Goal: Task Accomplishment & Management: Complete application form

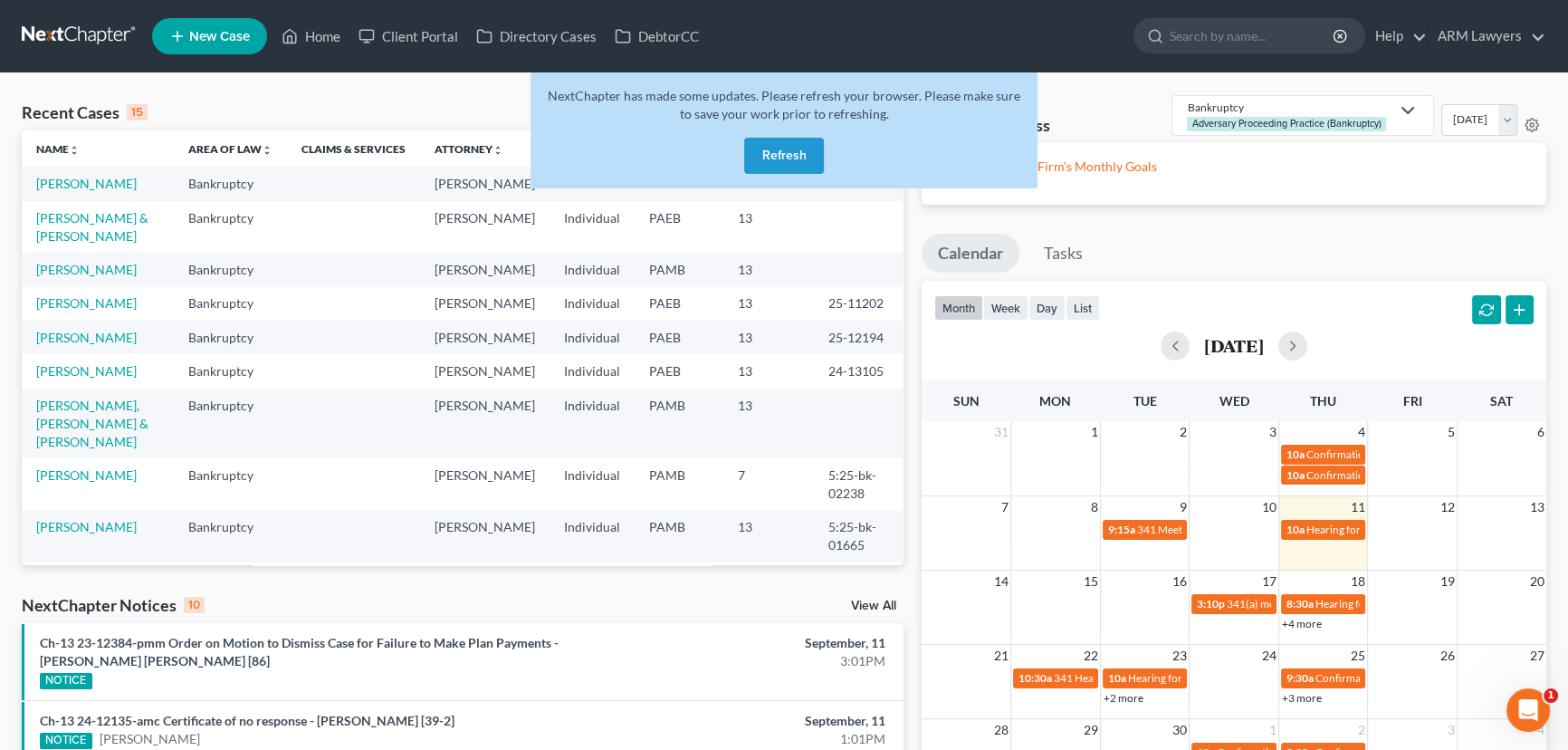
click at [784, 161] on button "Refresh" at bounding box center [784, 155] width 80 height 36
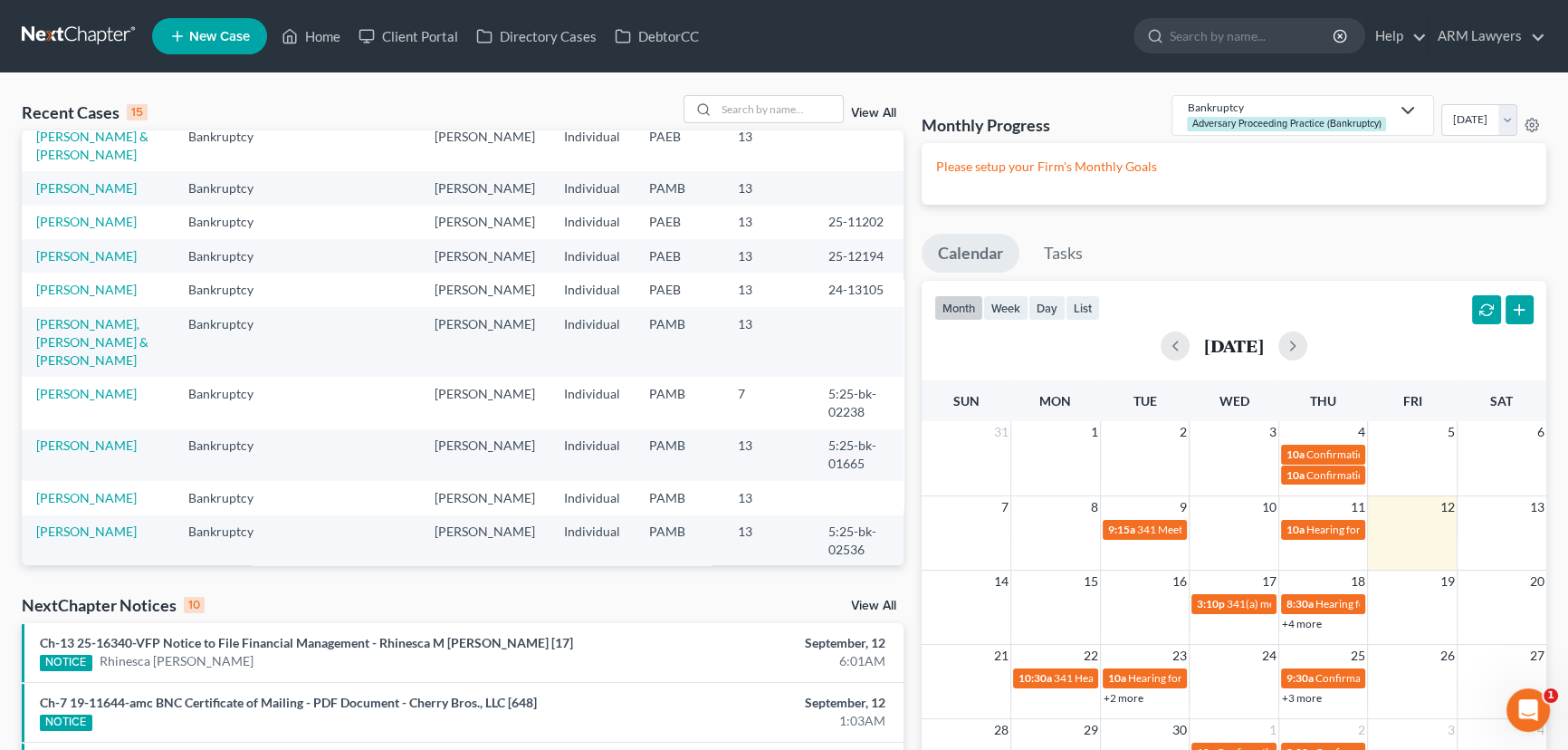
scroll to position [164, 0]
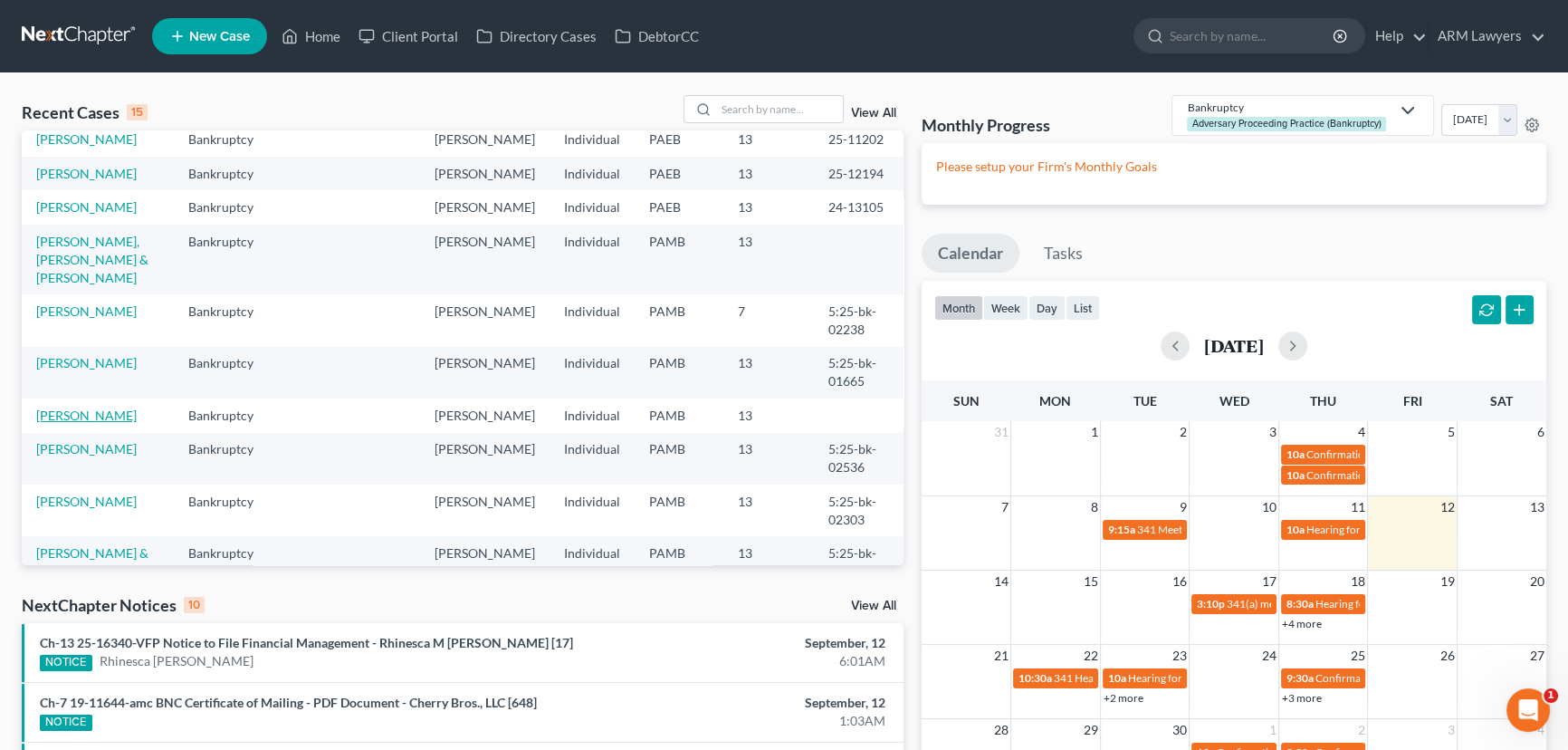
click at [84, 407] on link "[PERSON_NAME]" at bounding box center [86, 415] width 101 height 16
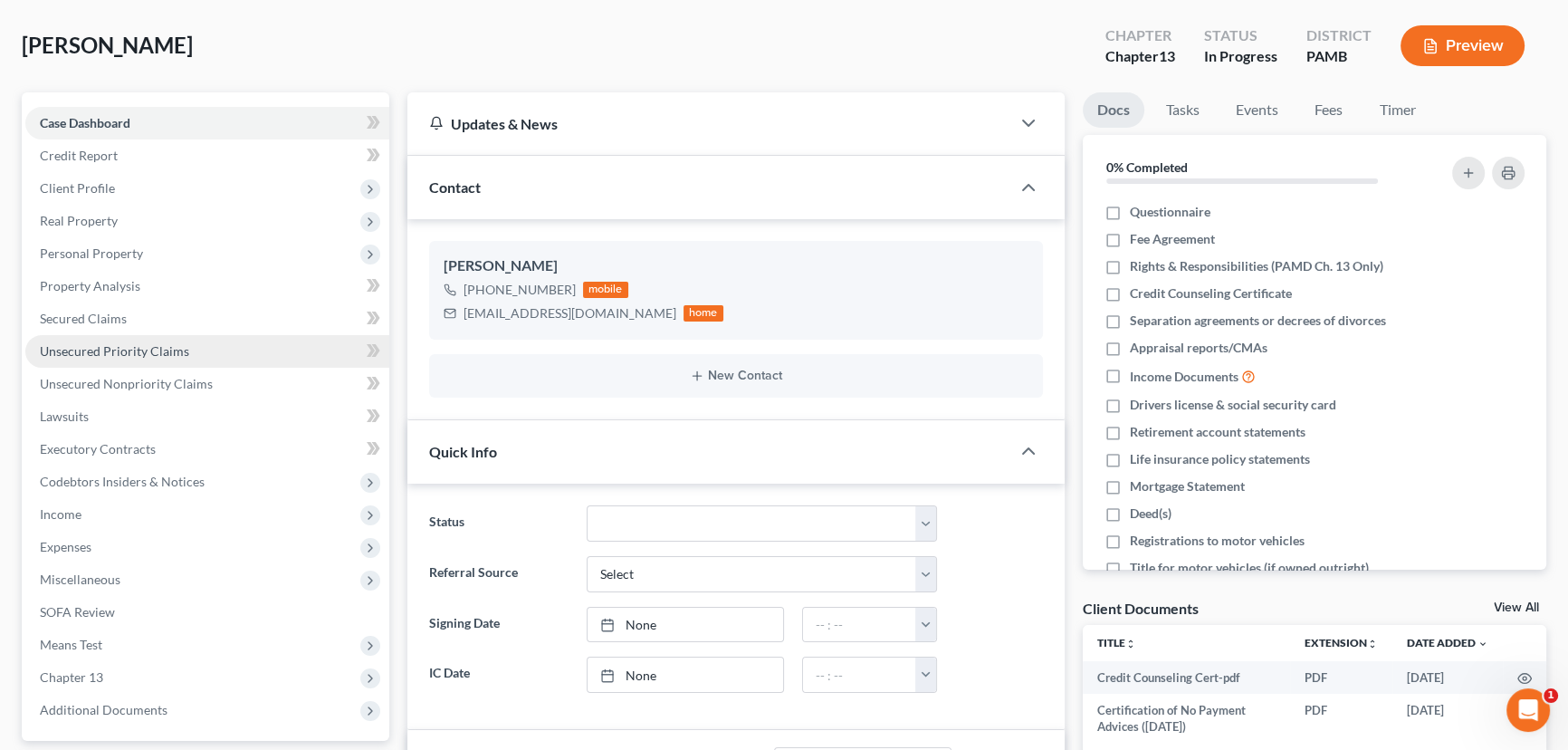
scroll to position [164, 0]
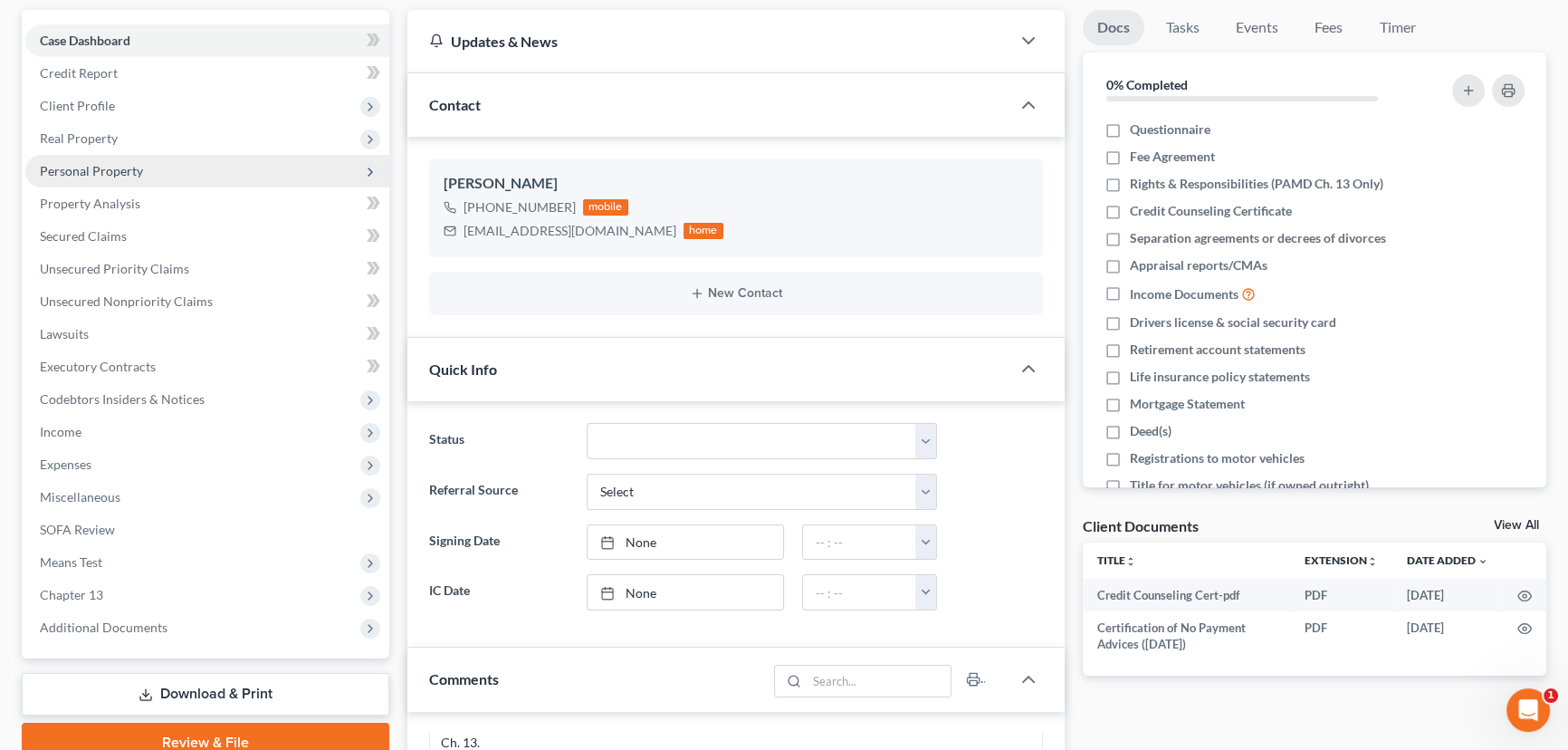
click at [198, 169] on span "Personal Property" at bounding box center [207, 171] width 364 height 32
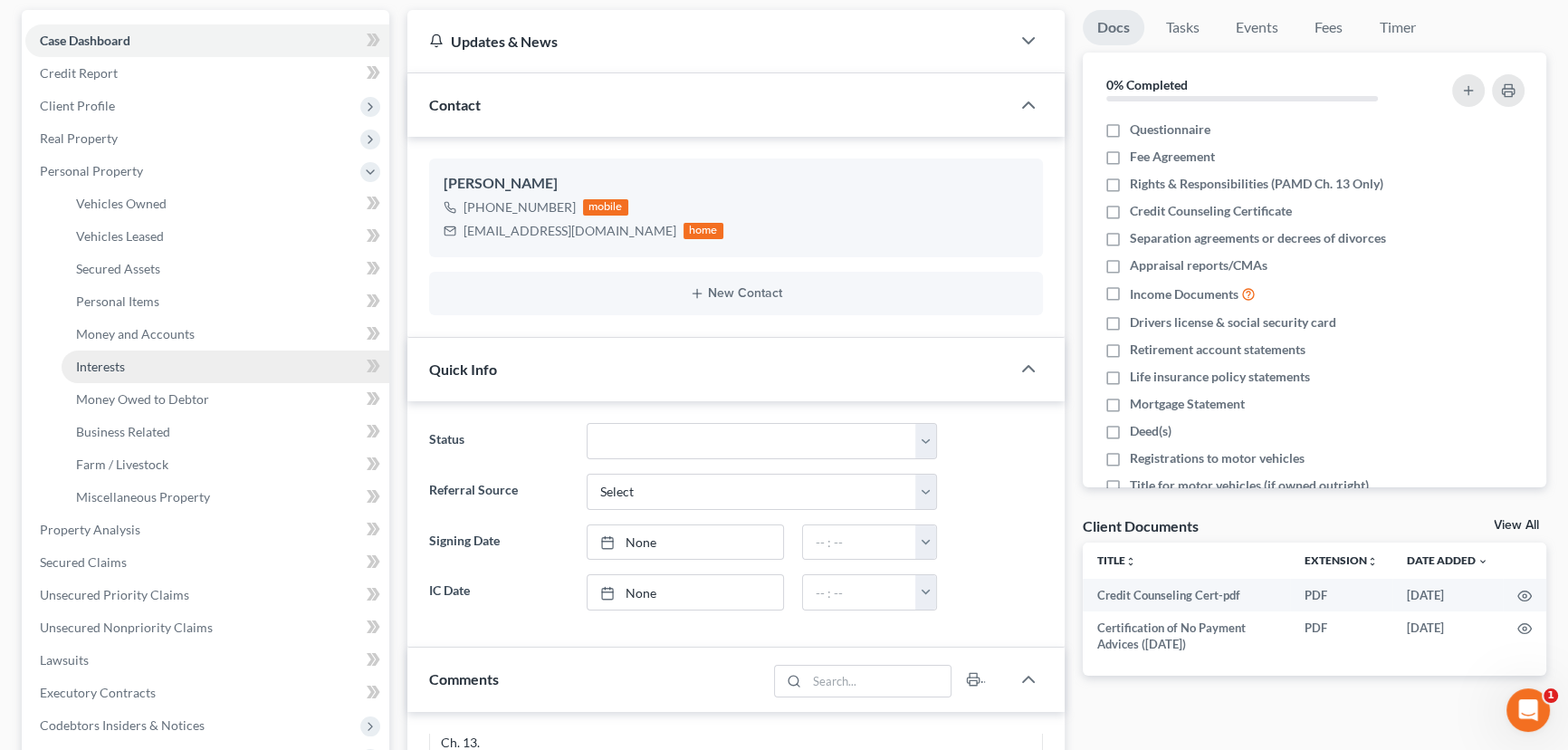
click at [181, 354] on link "Interests" at bounding box center [226, 366] width 328 height 32
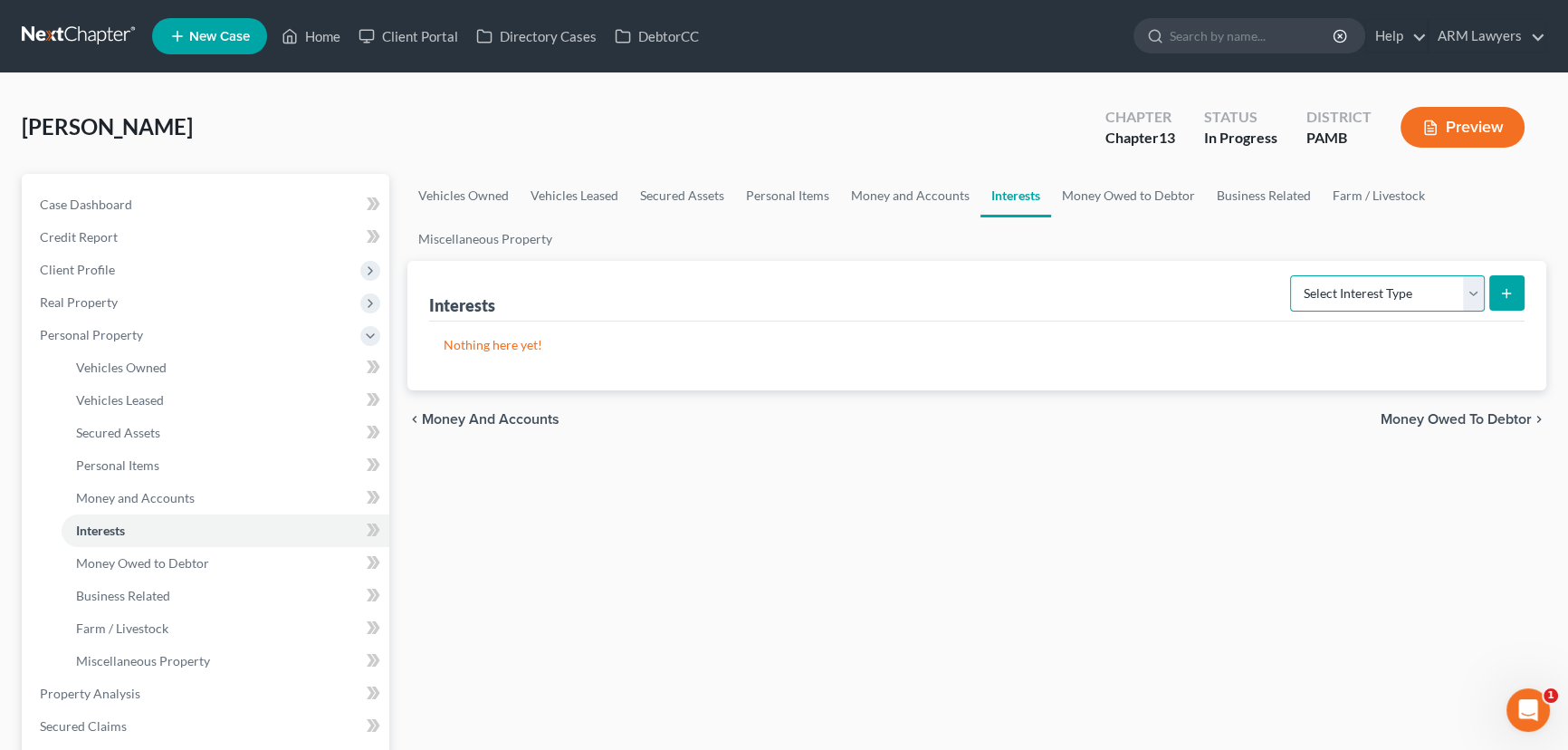
click at [1345, 292] on select "Select Interest Type 401K Annuity Bond Education IRA Government Bond Government…" at bounding box center [1386, 293] width 194 height 36
select select "stock"
click at [1292, 275] on select "Select Interest Type 401K Annuity Bond Education IRA Government Bond Government…" at bounding box center [1386, 293] width 194 height 36
click at [1517, 281] on button "submit" at bounding box center [1506, 293] width 35 height 35
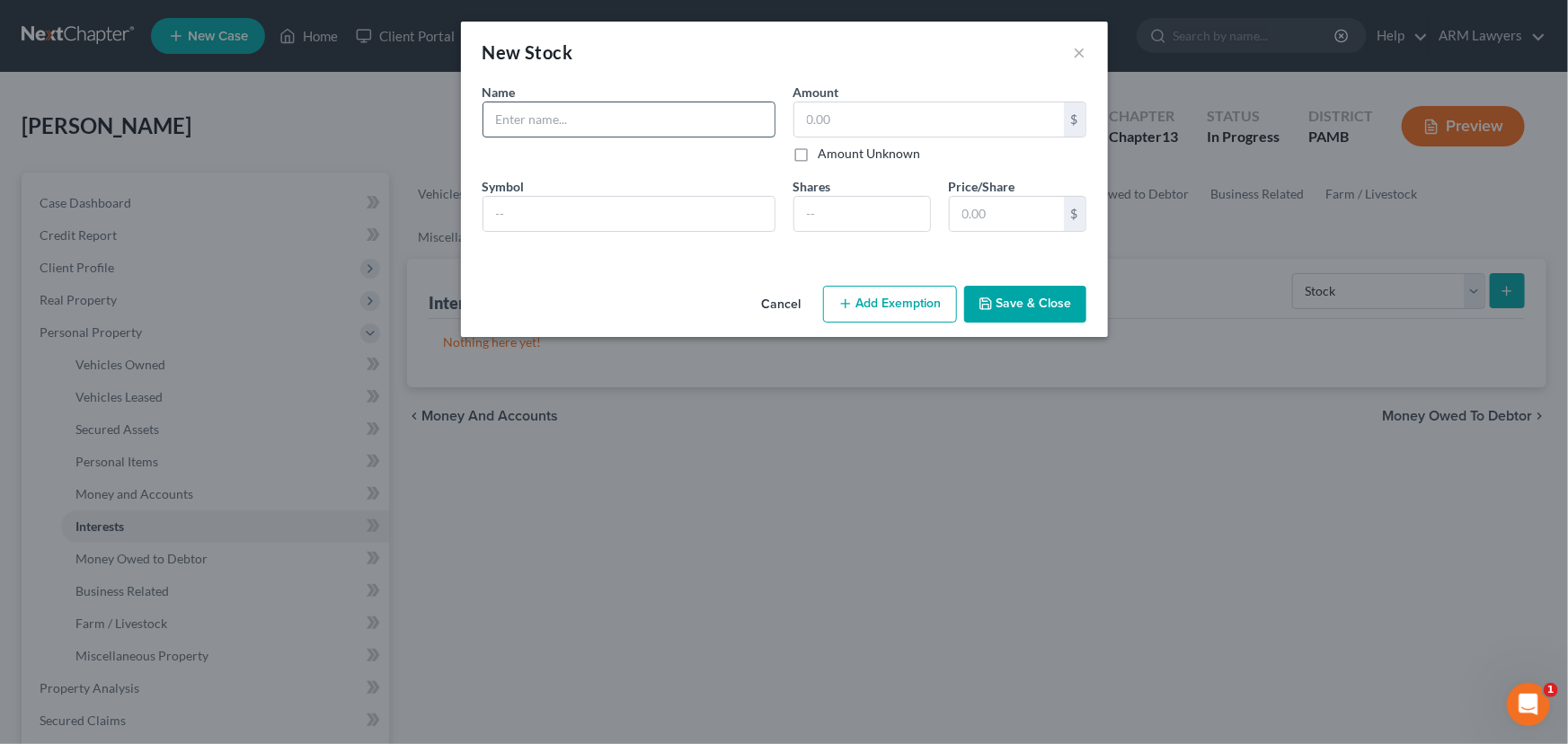
click at [609, 126] on input "text" at bounding box center [629, 119] width 291 height 34
click at [755, 104] on input "text" at bounding box center [629, 119] width 291 height 34
type input "Crypto Currency"
type input "56,703.44"
click at [834, 199] on input "number" at bounding box center [862, 213] width 136 height 34
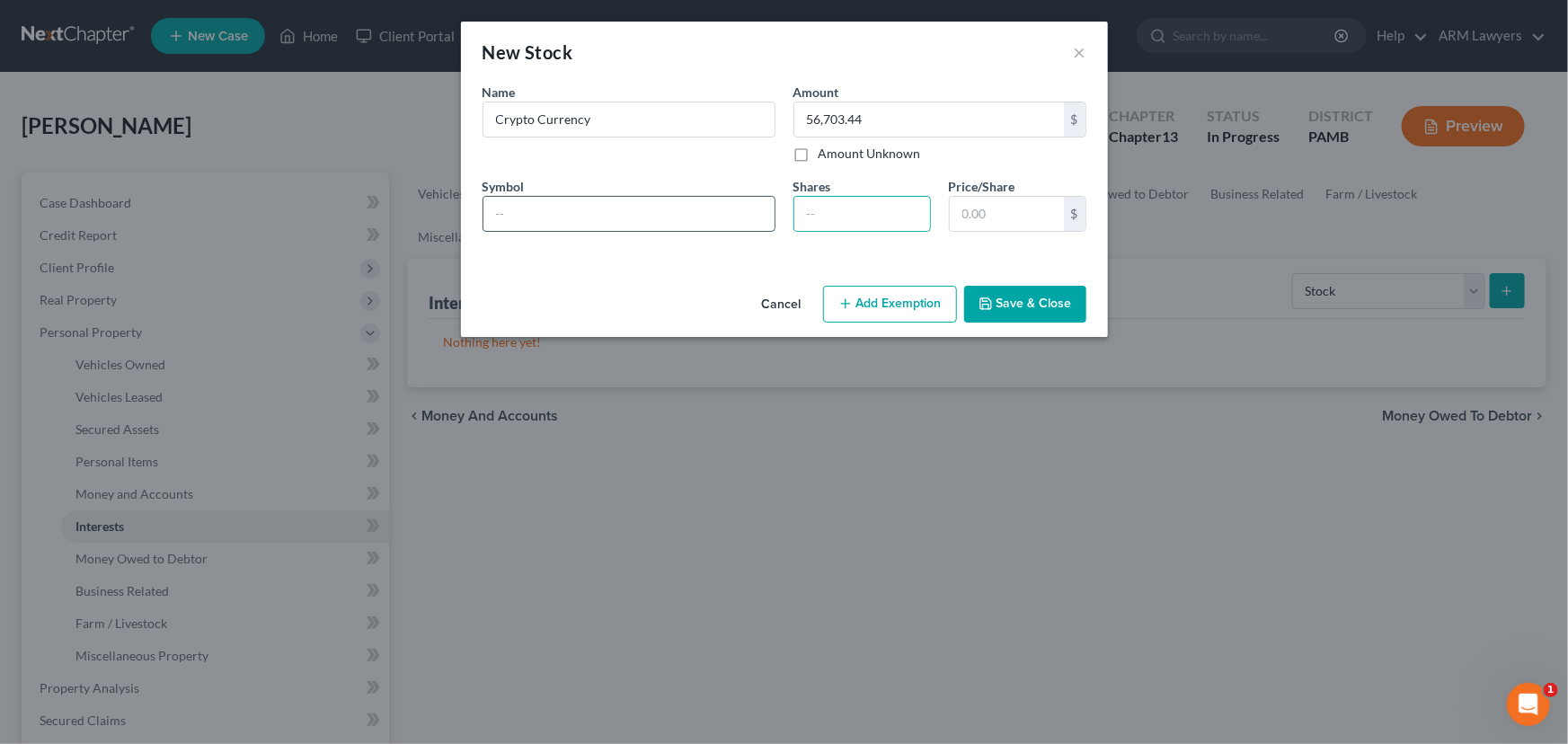
click at [714, 220] on input "text" at bounding box center [629, 213] width 291 height 34
type input "XRP"
click at [872, 226] on input "number" at bounding box center [862, 213] width 136 height 34
type input "18830.3"
click at [988, 224] on input "text" at bounding box center [1007, 213] width 114 height 34
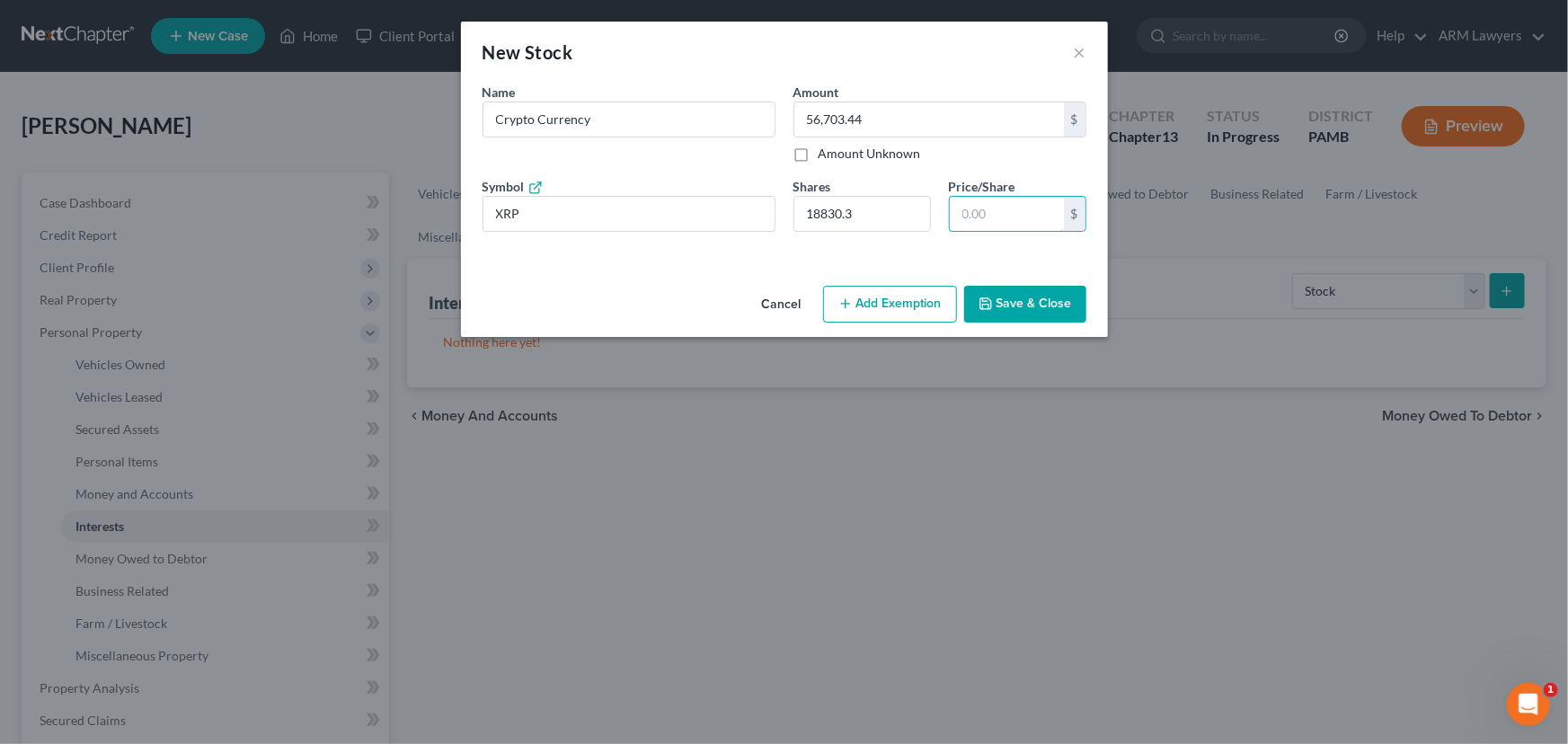
type input "56,490.89"
type input "3.0"
type input "56,679.20"
type input "3.01"
click at [870, 295] on button "Add Exemption" at bounding box center [890, 304] width 134 height 38
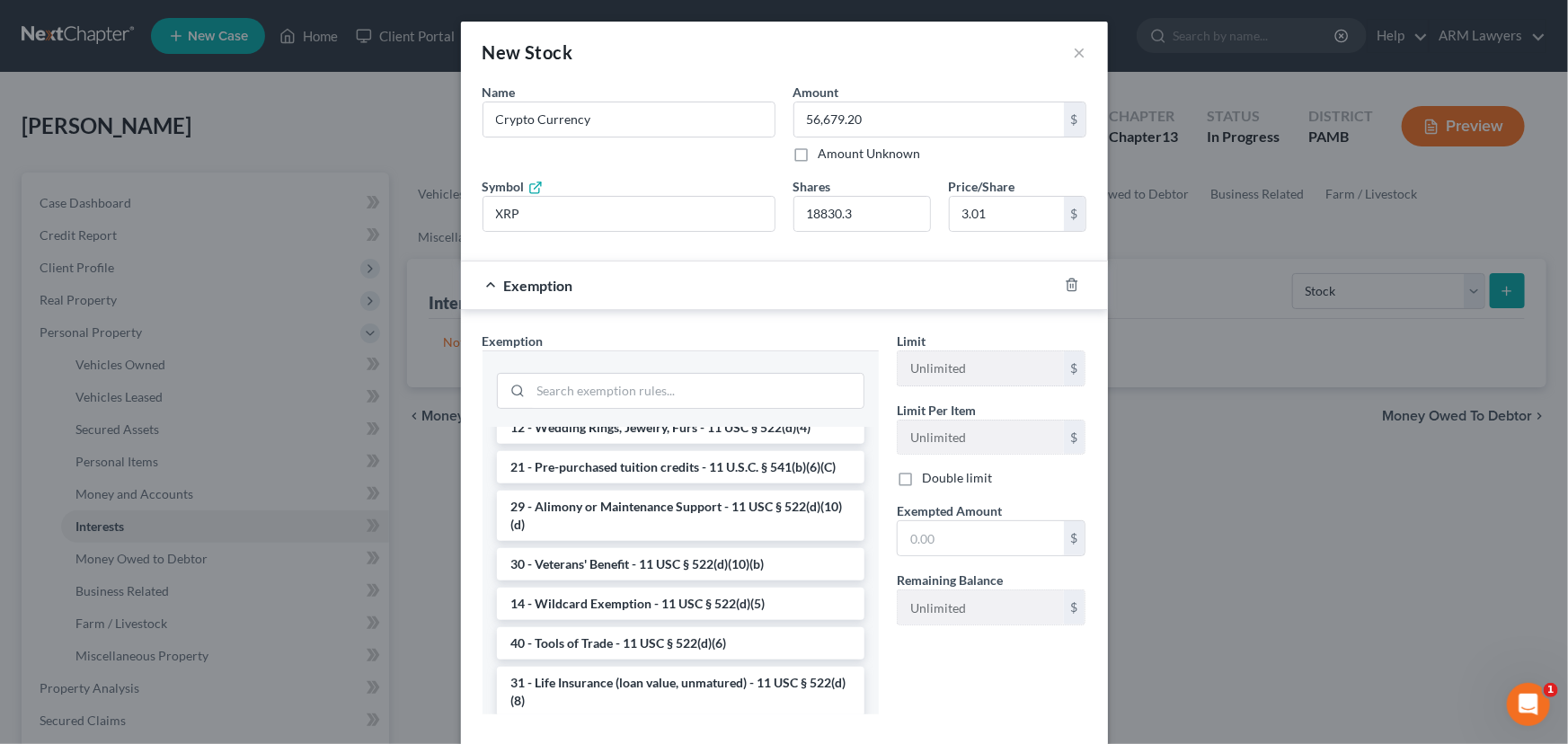
scroll to position [572, 0]
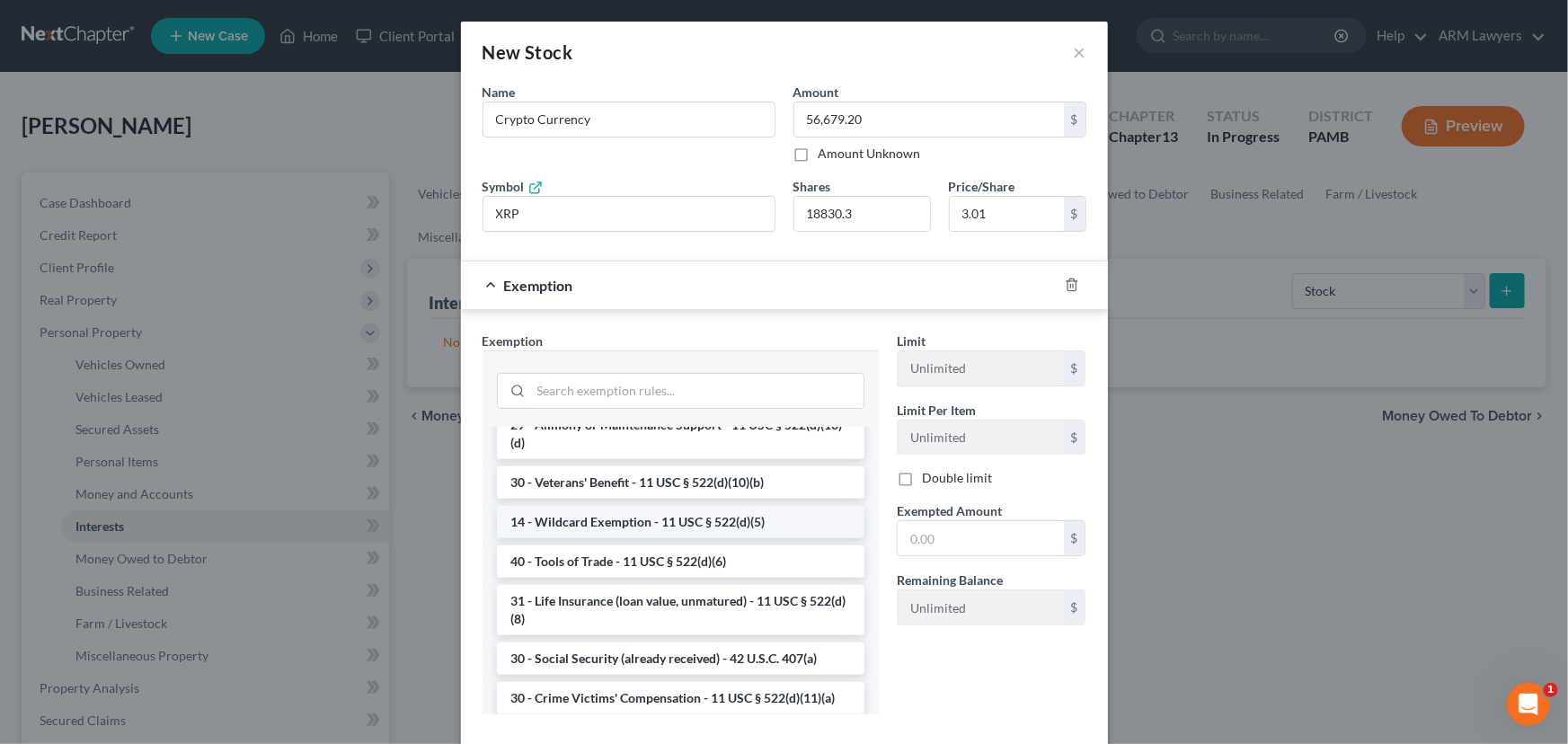
click at [636, 538] on li "14 - Wildcard Exemption - 11 USC § 522(d)(5)" at bounding box center [680, 521] width 367 height 32
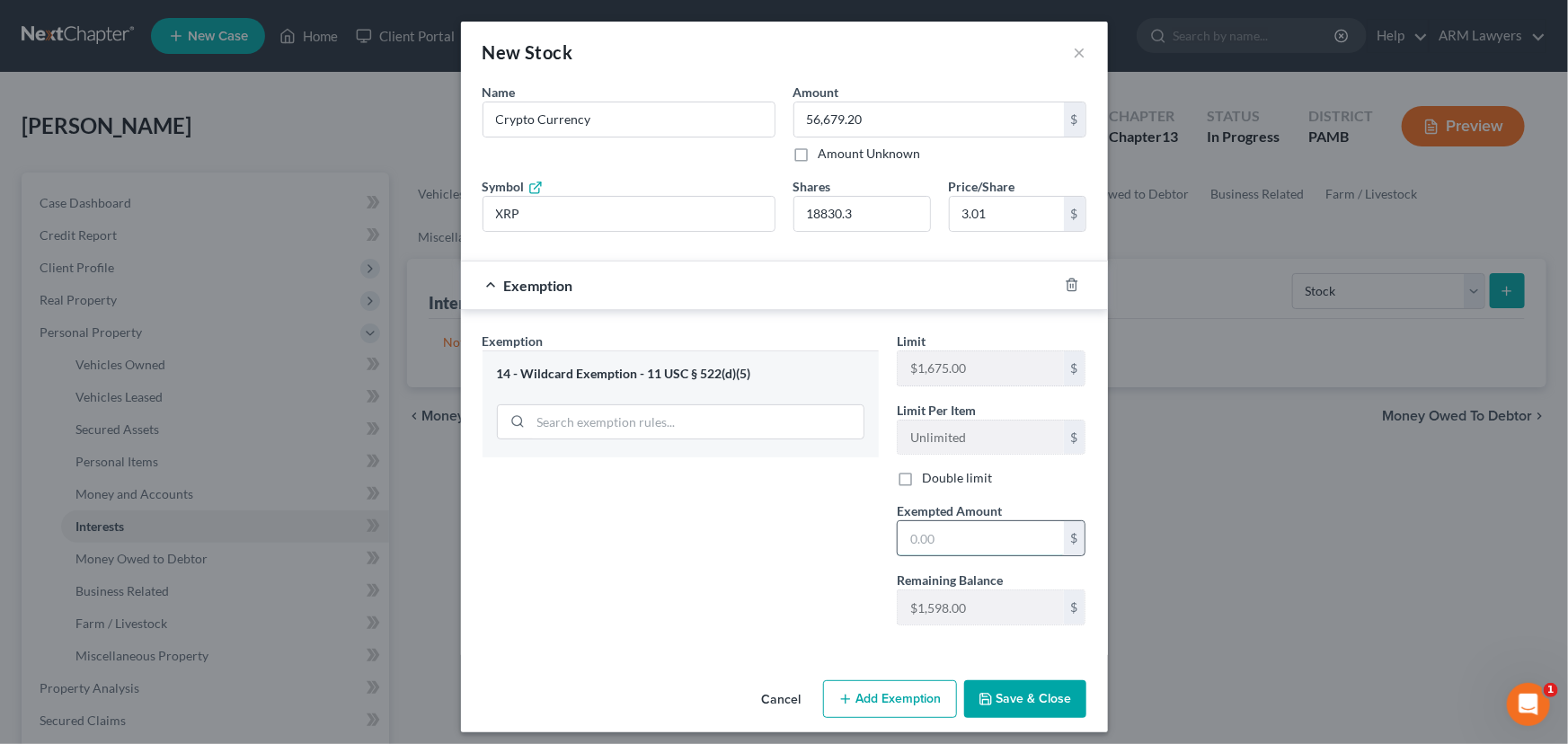
click at [945, 532] on input "text" at bounding box center [981, 538] width 167 height 34
type input "1,675.00"
click at [1052, 691] on button "Save & Close" at bounding box center [1025, 698] width 122 height 38
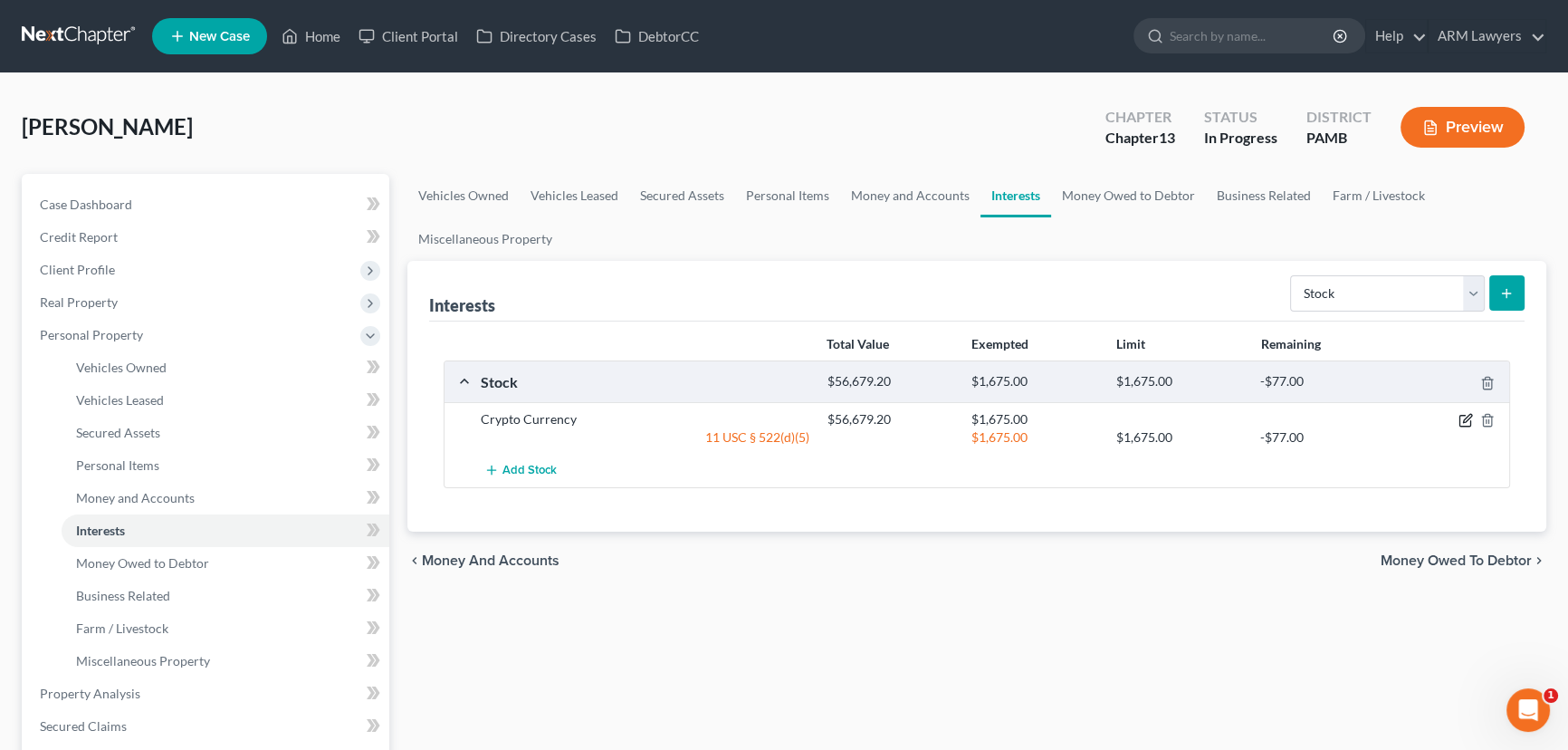
click at [1466, 424] on icon "button" at bounding box center [1465, 420] width 15 height 15
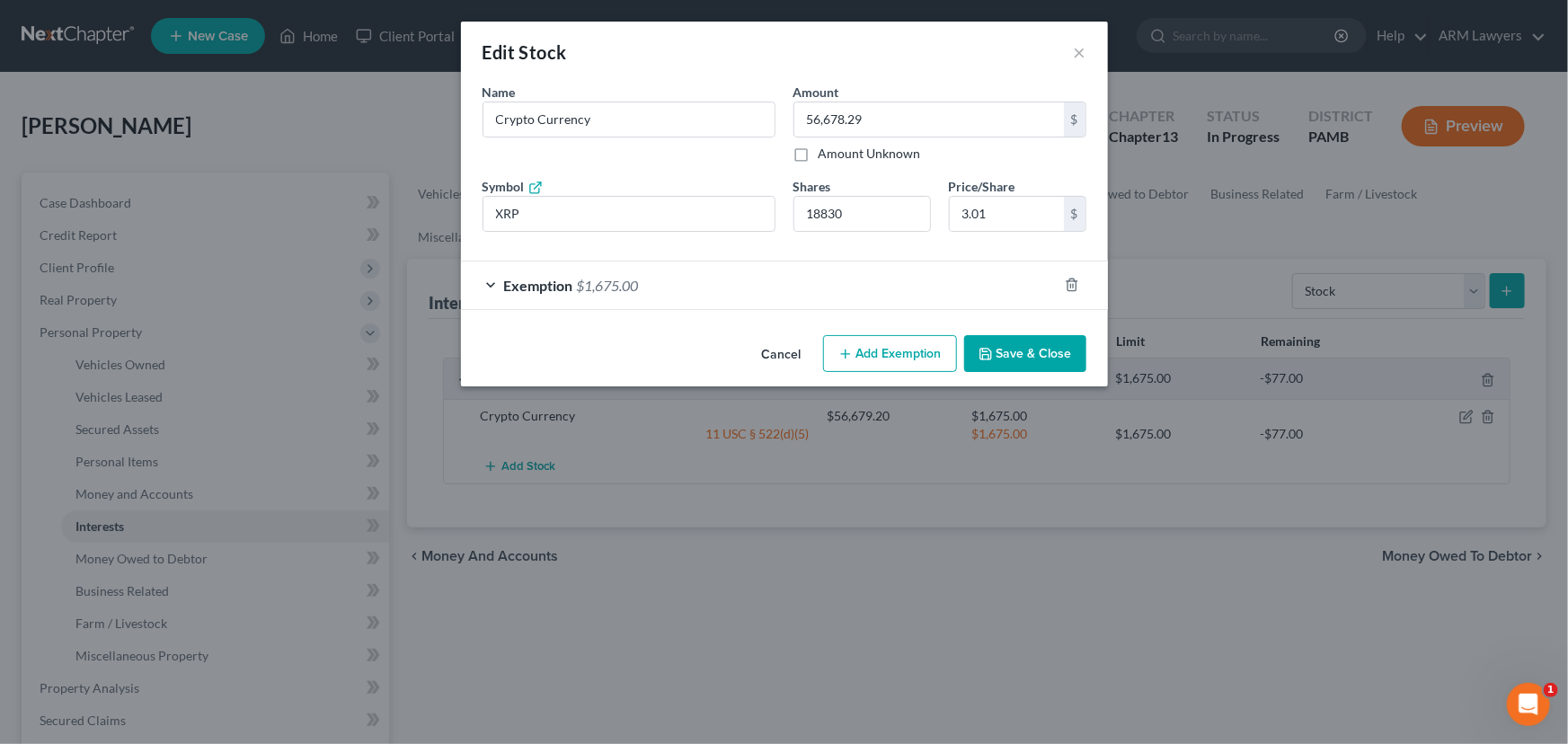
click at [894, 348] on button "Add Exemption" at bounding box center [890, 354] width 134 height 38
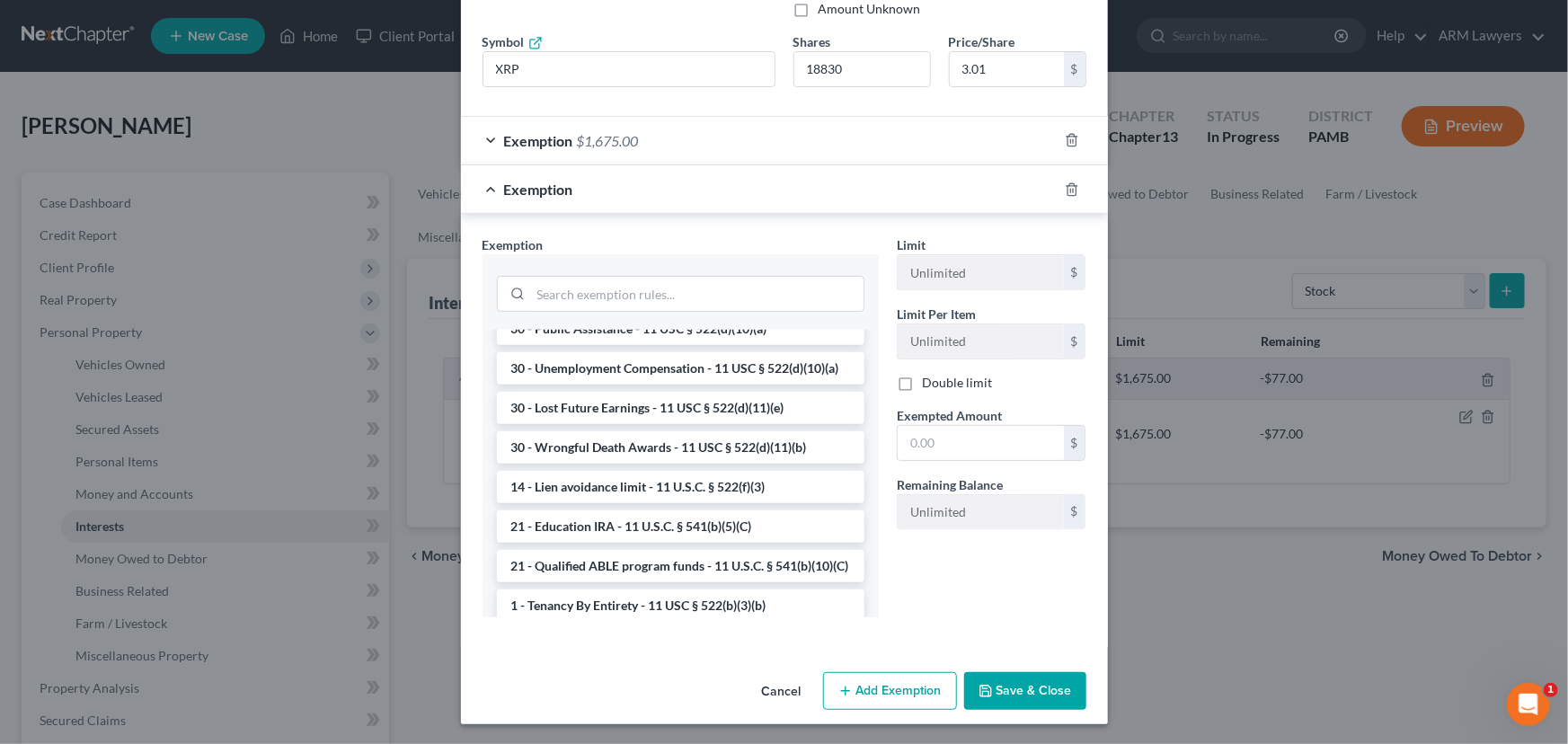
scroll to position [0, 0]
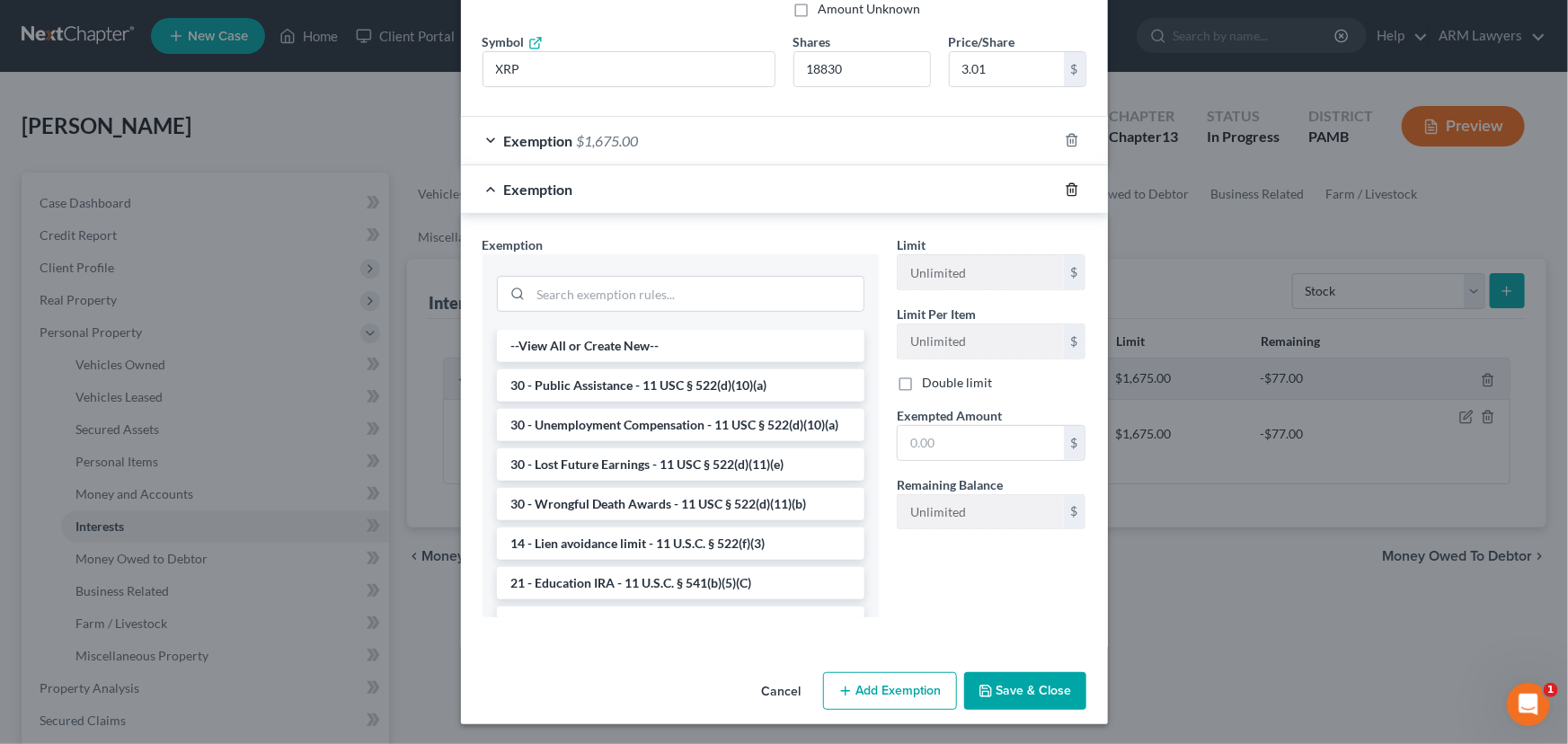
click at [1065, 188] on icon "button" at bounding box center [1072, 189] width 15 height 15
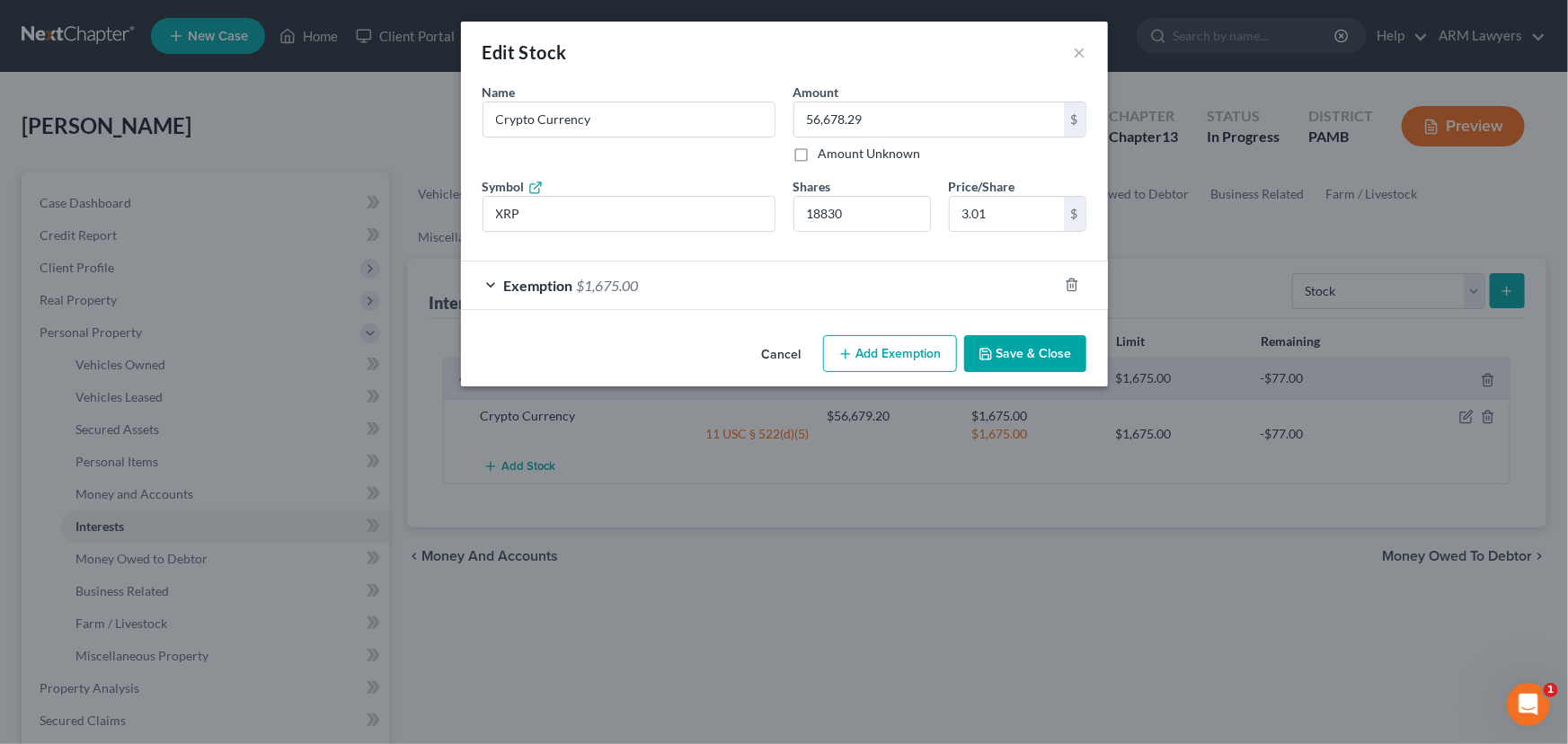
click at [753, 281] on div "Exemption $1,675.00" at bounding box center [760, 285] width 597 height 47
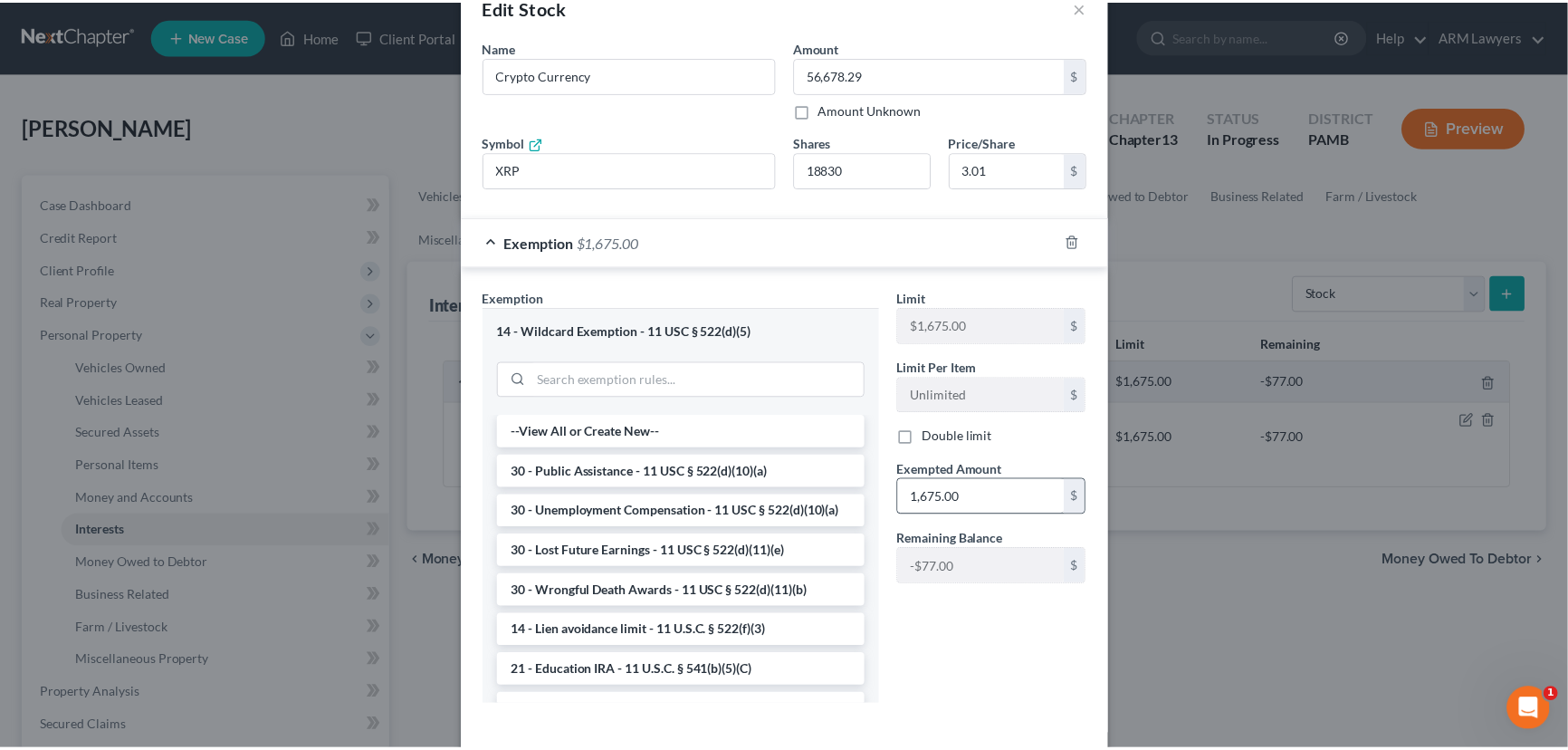
scroll to position [81, 0]
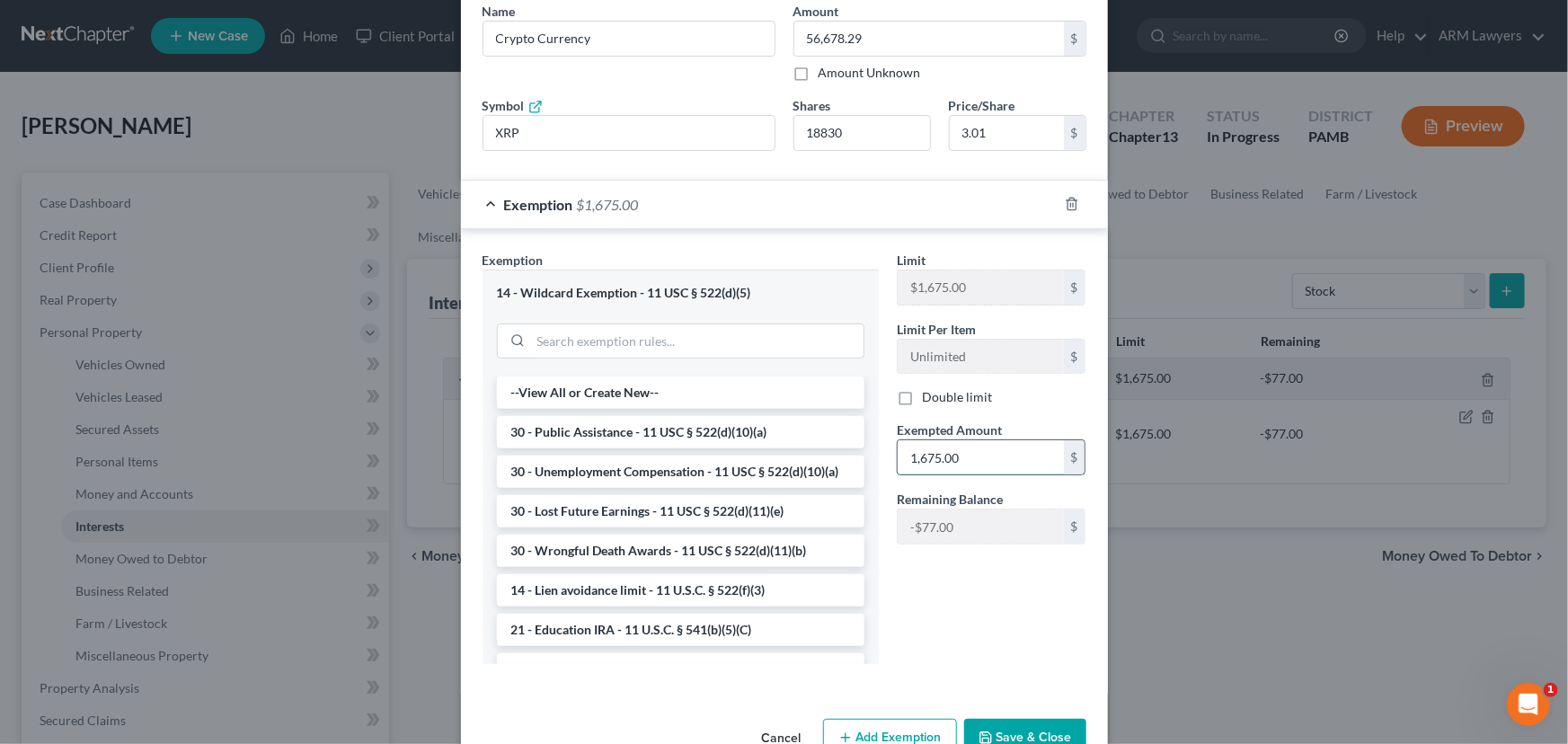
click at [932, 453] on input "1,675.00" at bounding box center [981, 456] width 167 height 34
type input "1,598.00"
click at [1007, 728] on button "Save & Close" at bounding box center [1025, 737] width 122 height 38
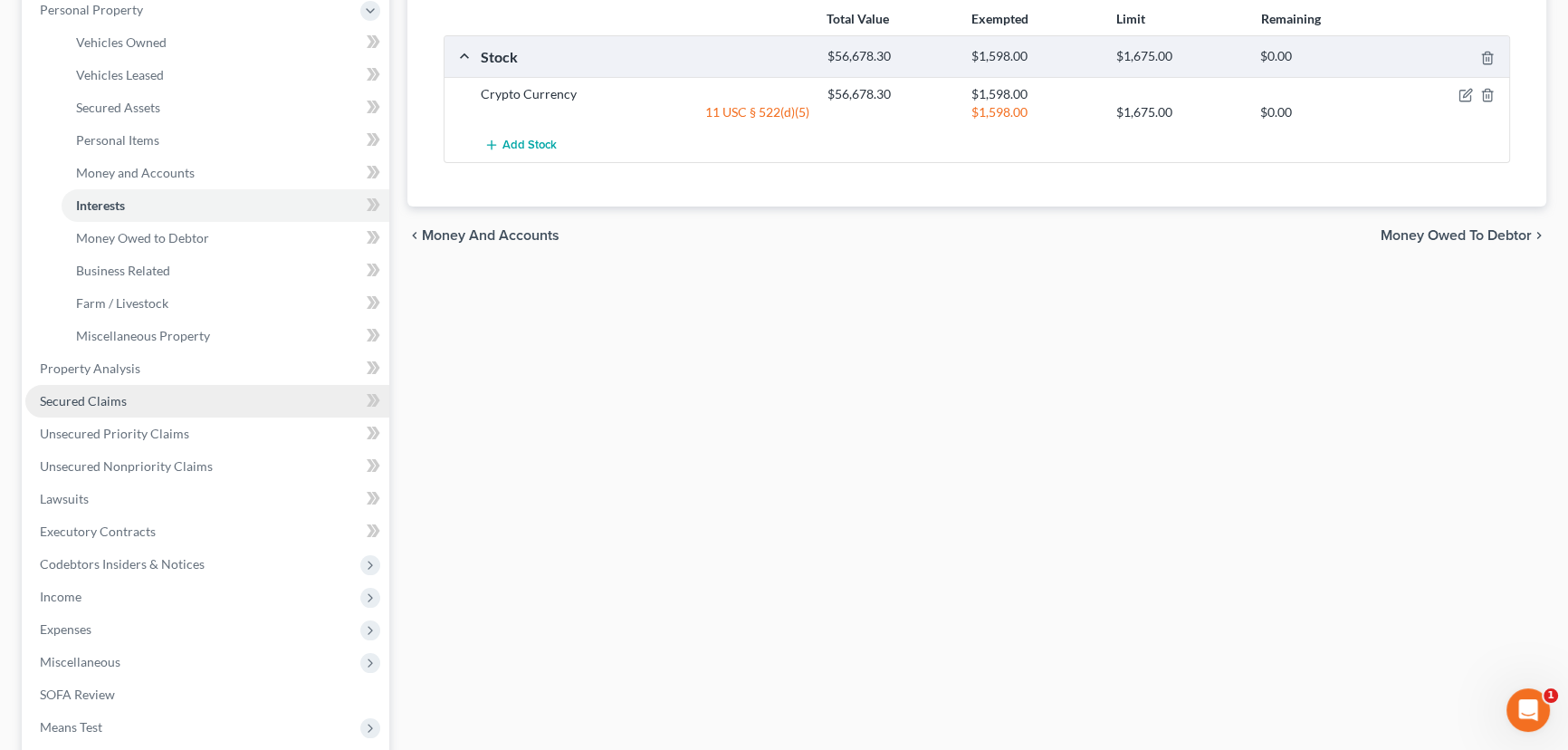
scroll to position [329, 0]
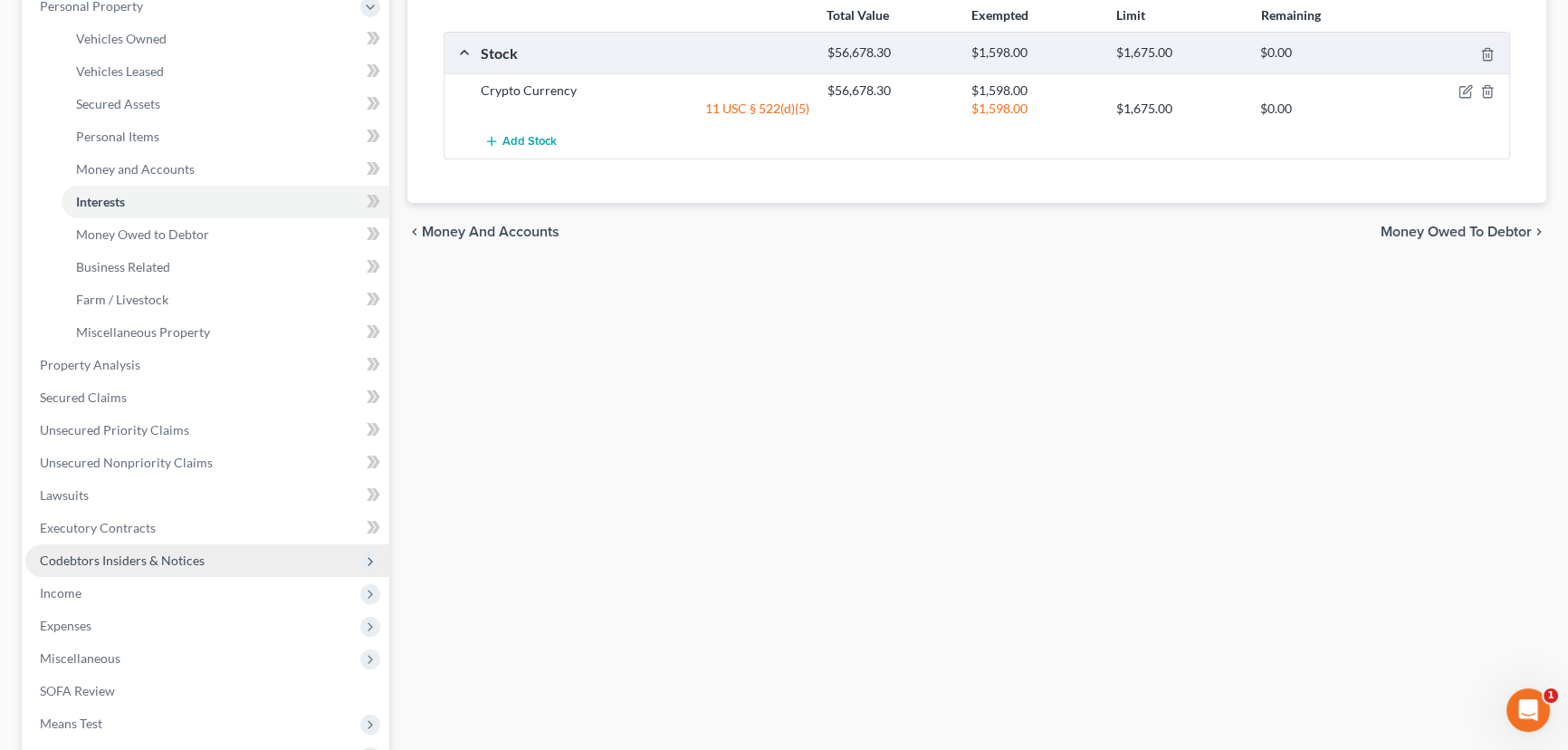
click at [204, 548] on span "Codebtors Insiders & Notices" at bounding box center [207, 560] width 364 height 32
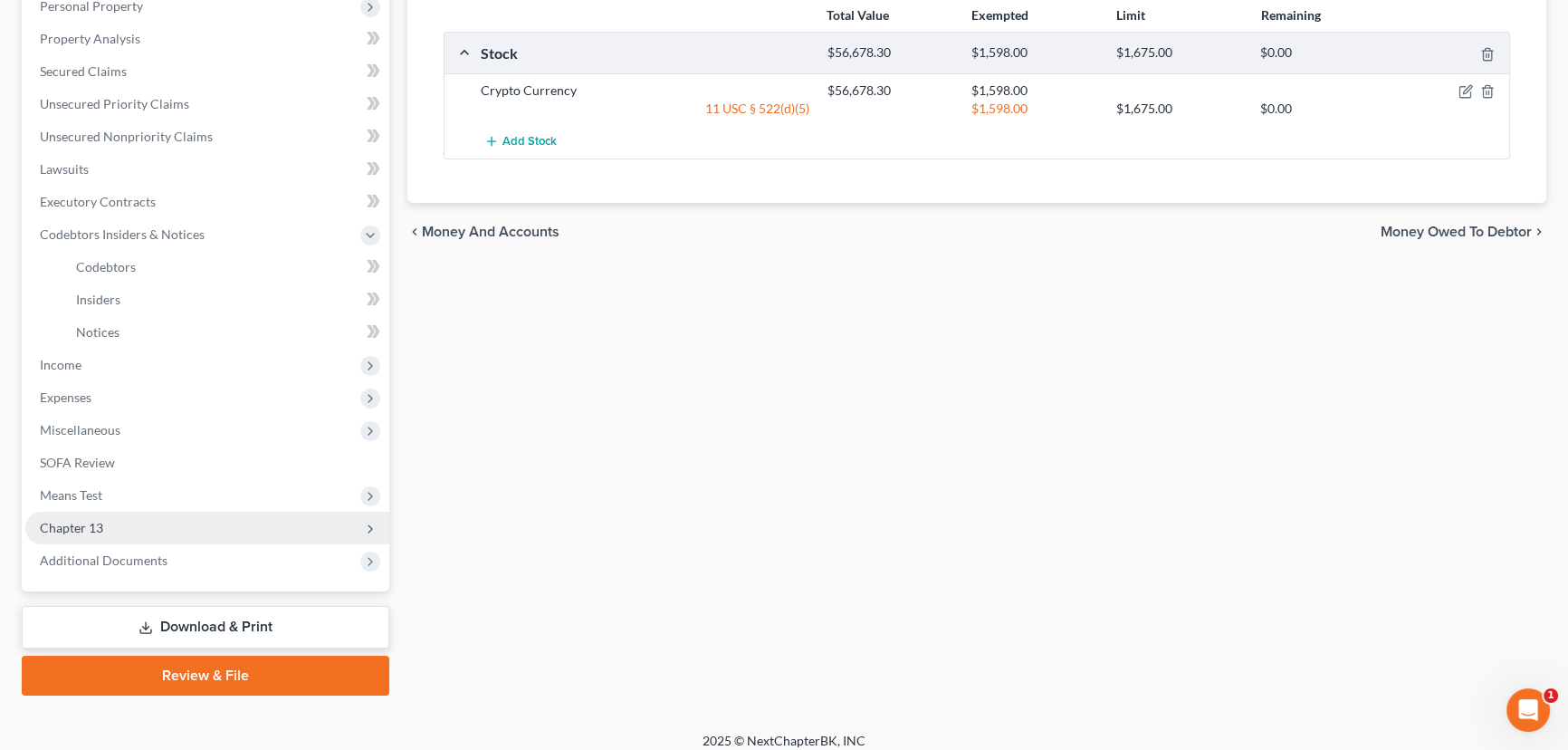
scroll to position [0, 0]
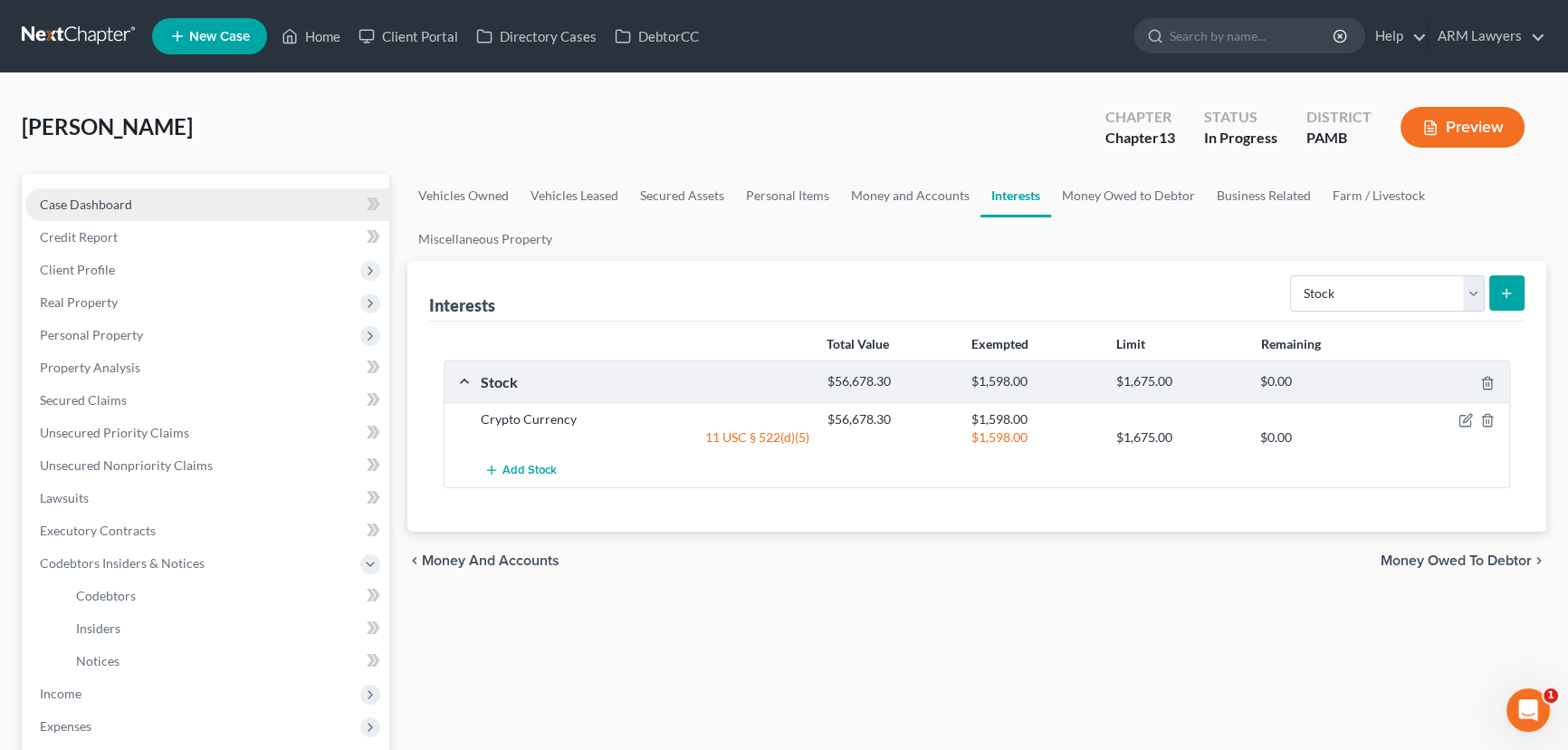
click at [151, 198] on link "Case Dashboard" at bounding box center [207, 204] width 364 height 32
select select "9"
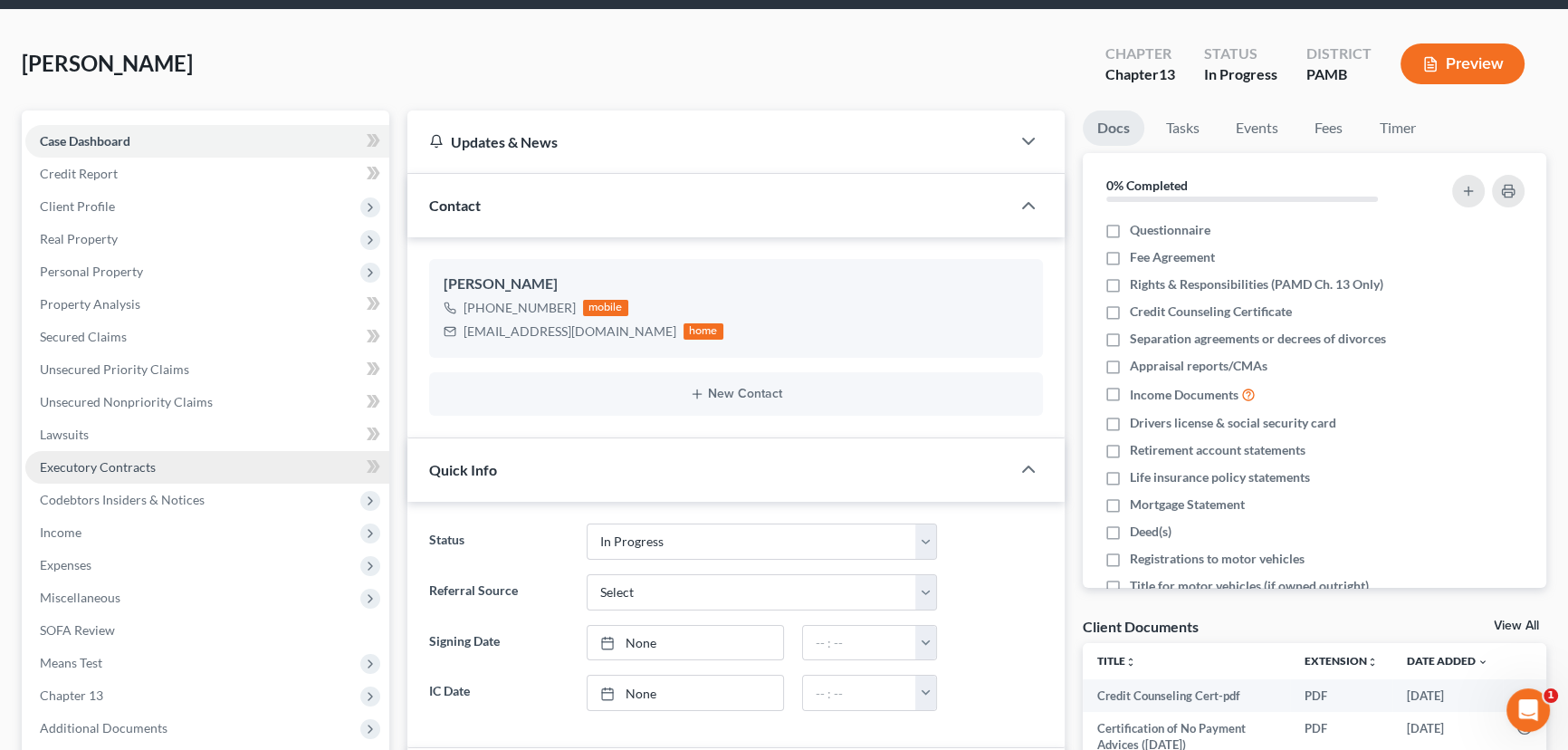
scroll to position [81, 0]
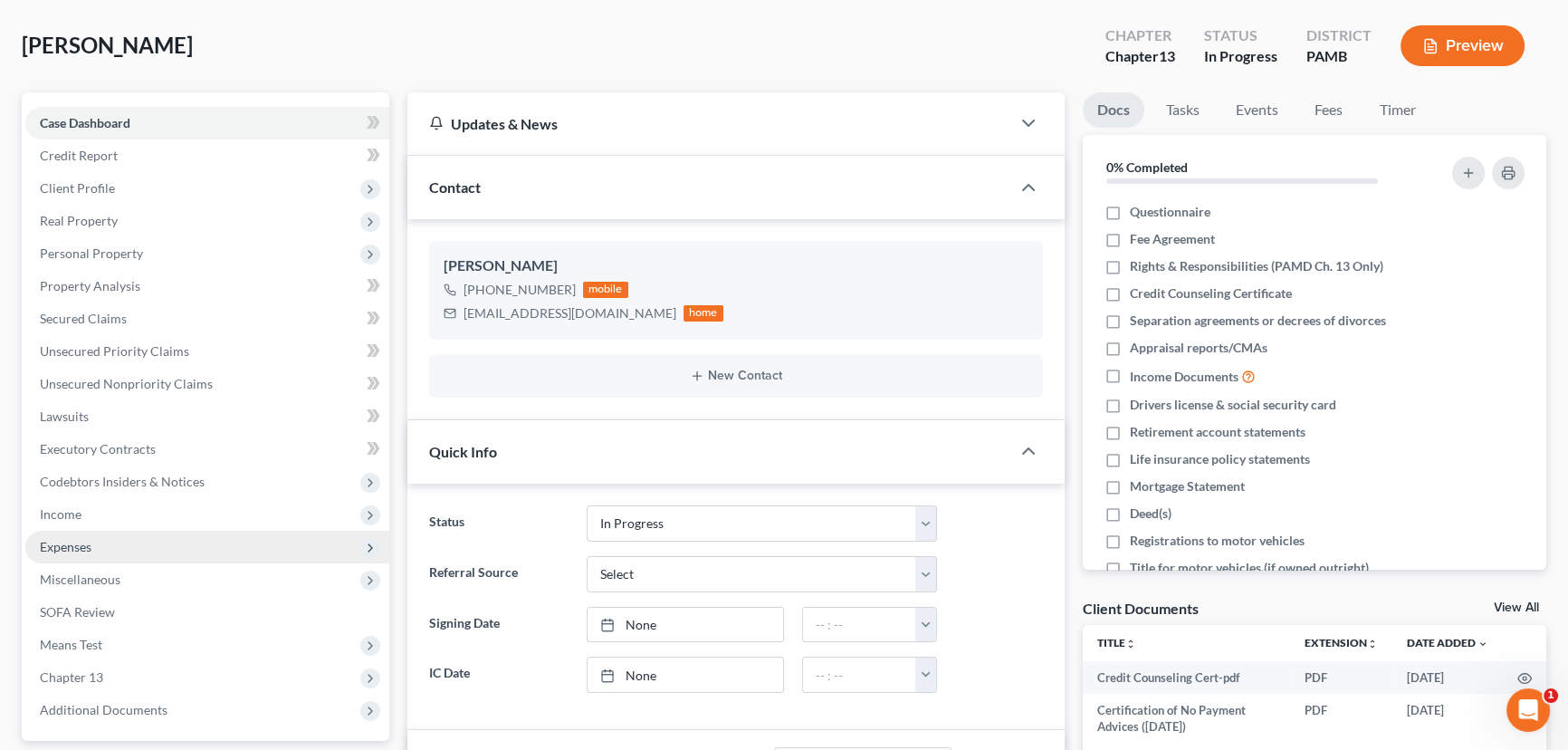
click at [151, 531] on span "Expenses" at bounding box center [207, 546] width 364 height 32
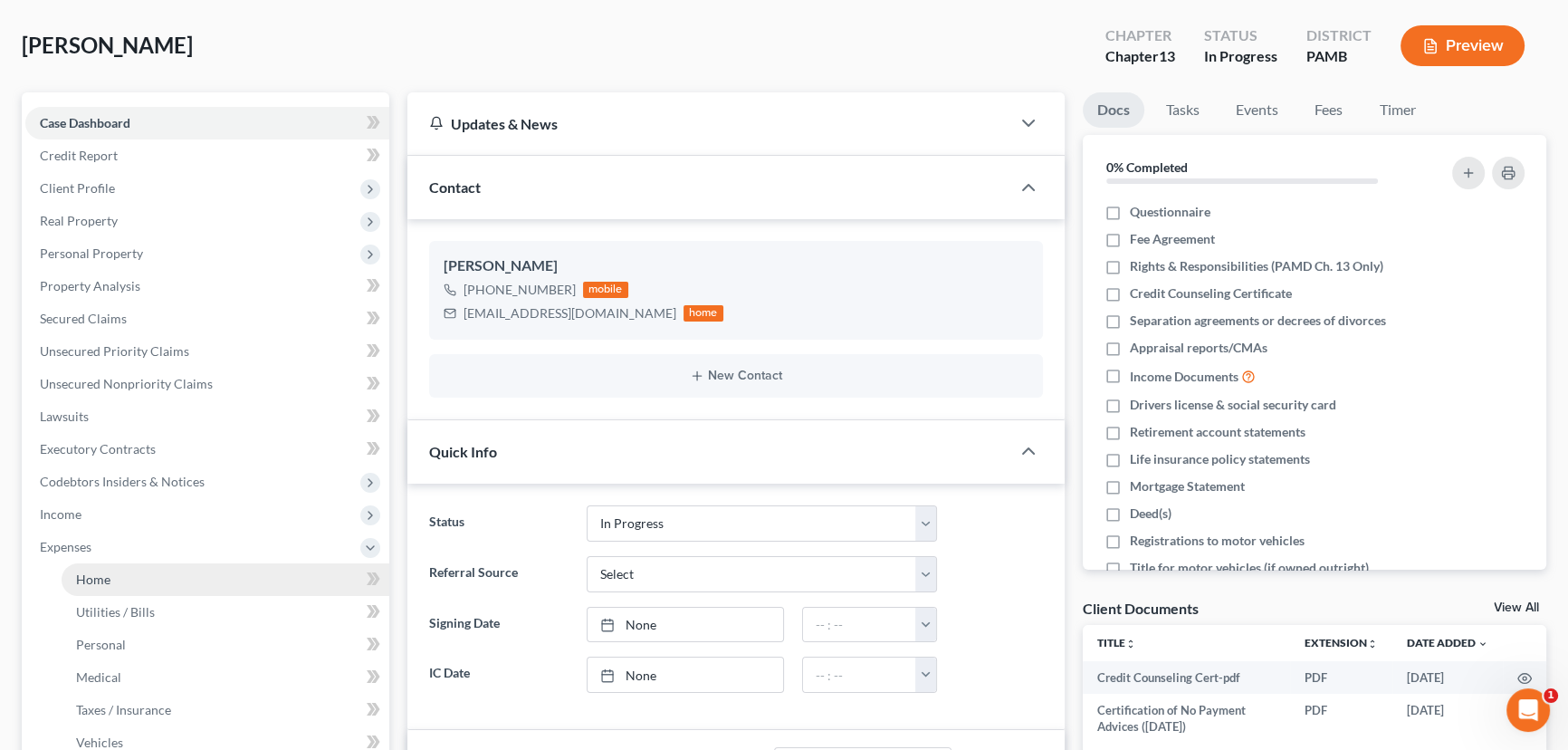
click at [207, 565] on link "Home" at bounding box center [226, 579] width 328 height 32
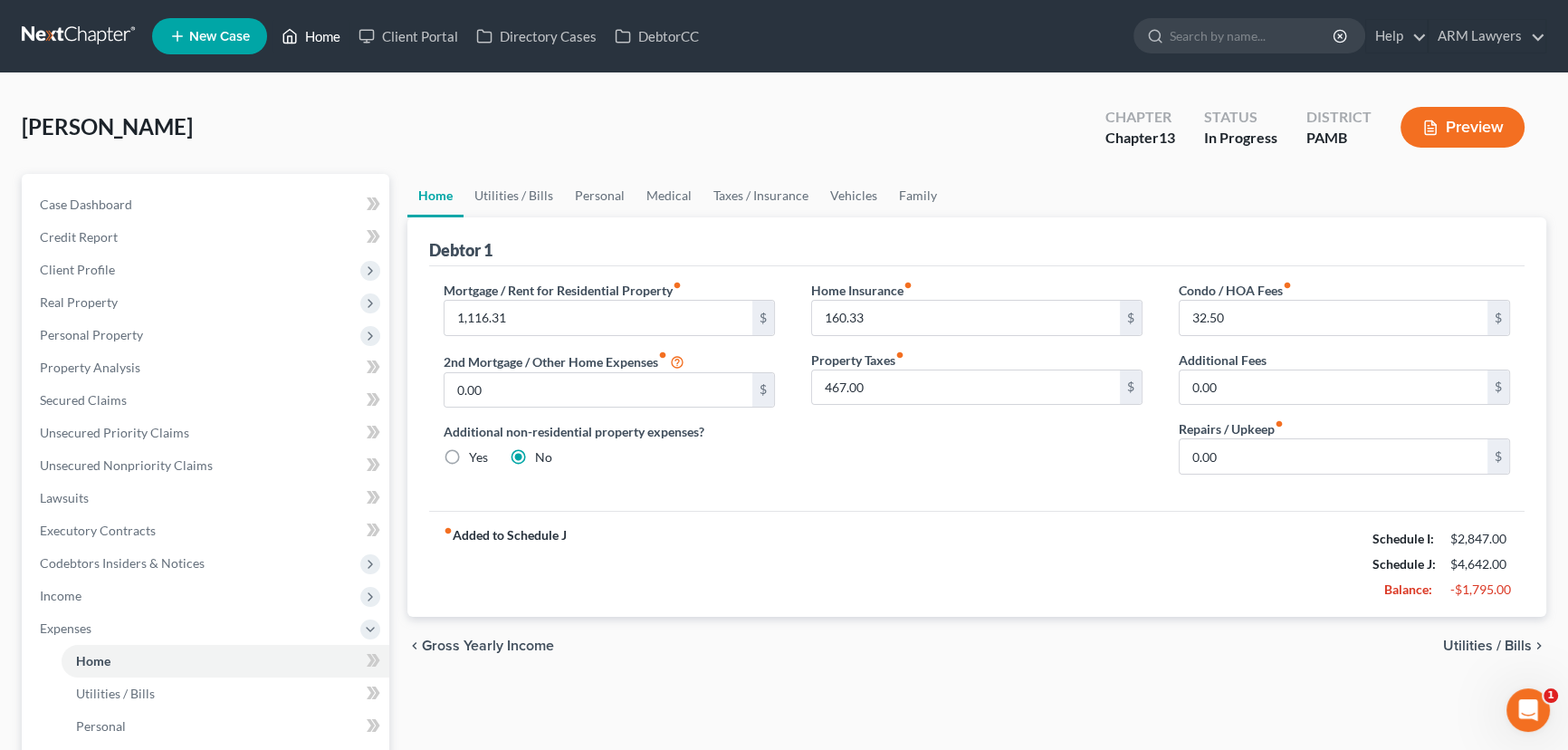
drag, startPoint x: 323, startPoint y: 28, endPoint x: 323, endPoint y: 47, distance: 19.0
click at [323, 28] on link "Home" at bounding box center [310, 35] width 77 height 32
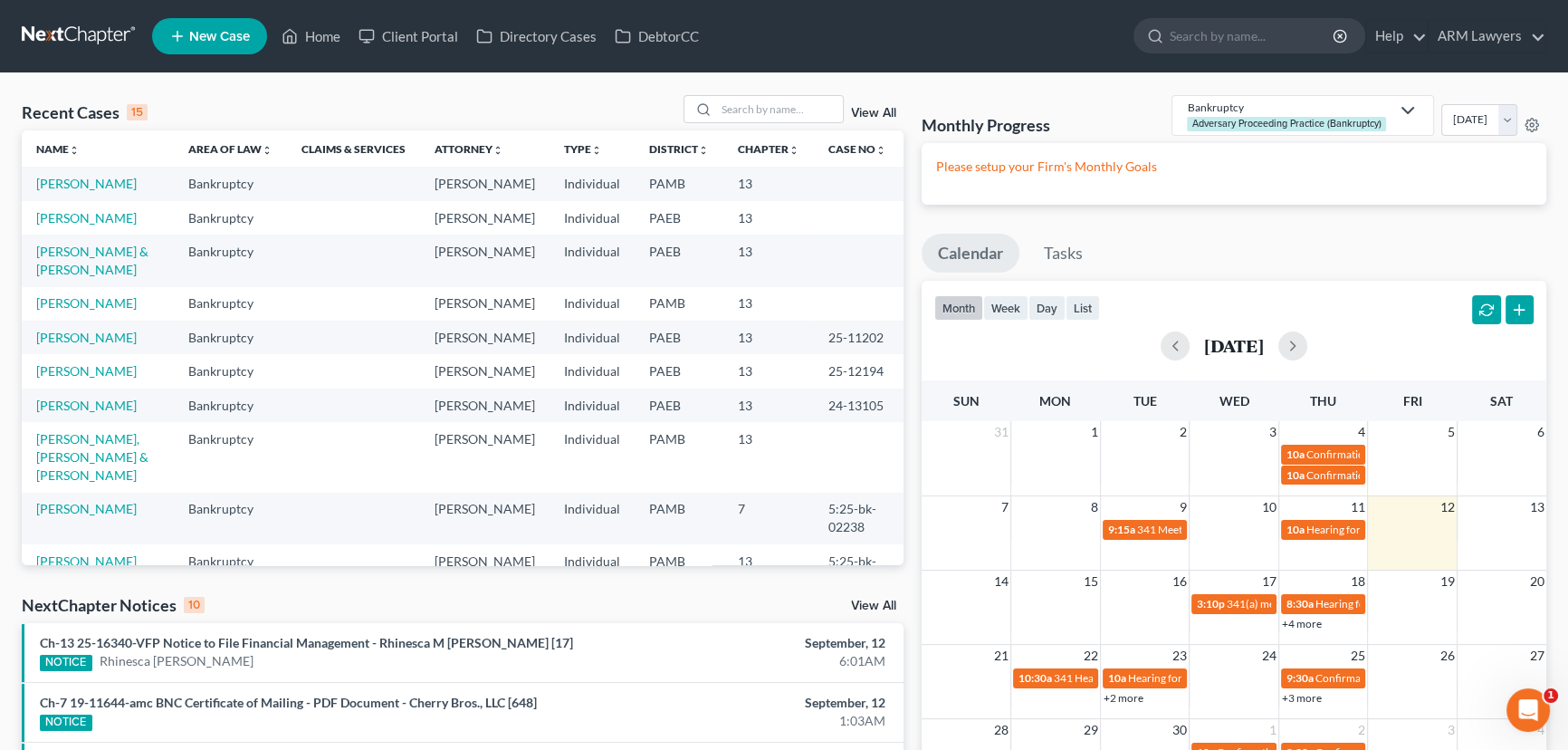
click at [870, 111] on link "View All" at bounding box center [874, 112] width 45 height 13
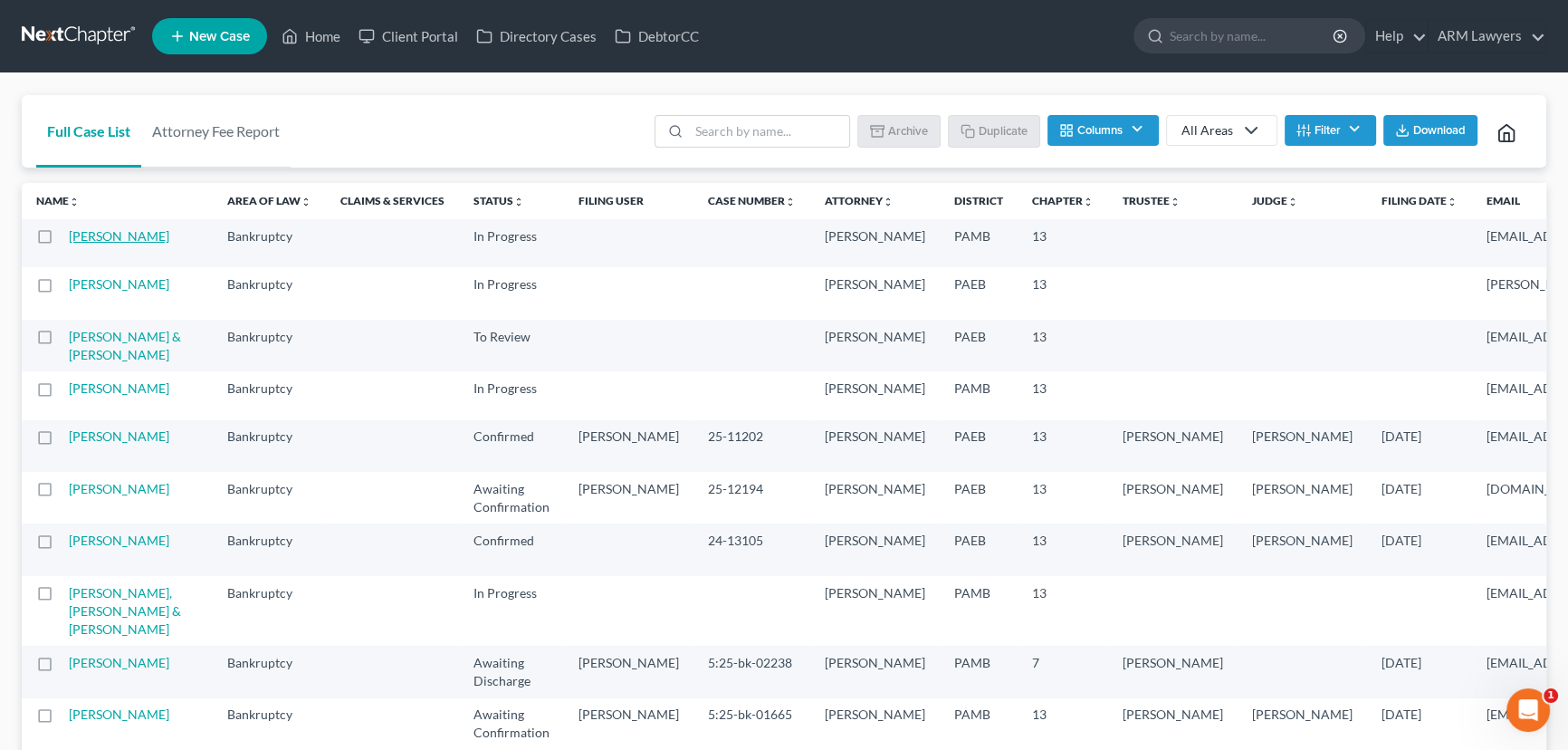
click at [99, 242] on link "[PERSON_NAME]" at bounding box center [118, 236] width 101 height 16
select select "9"
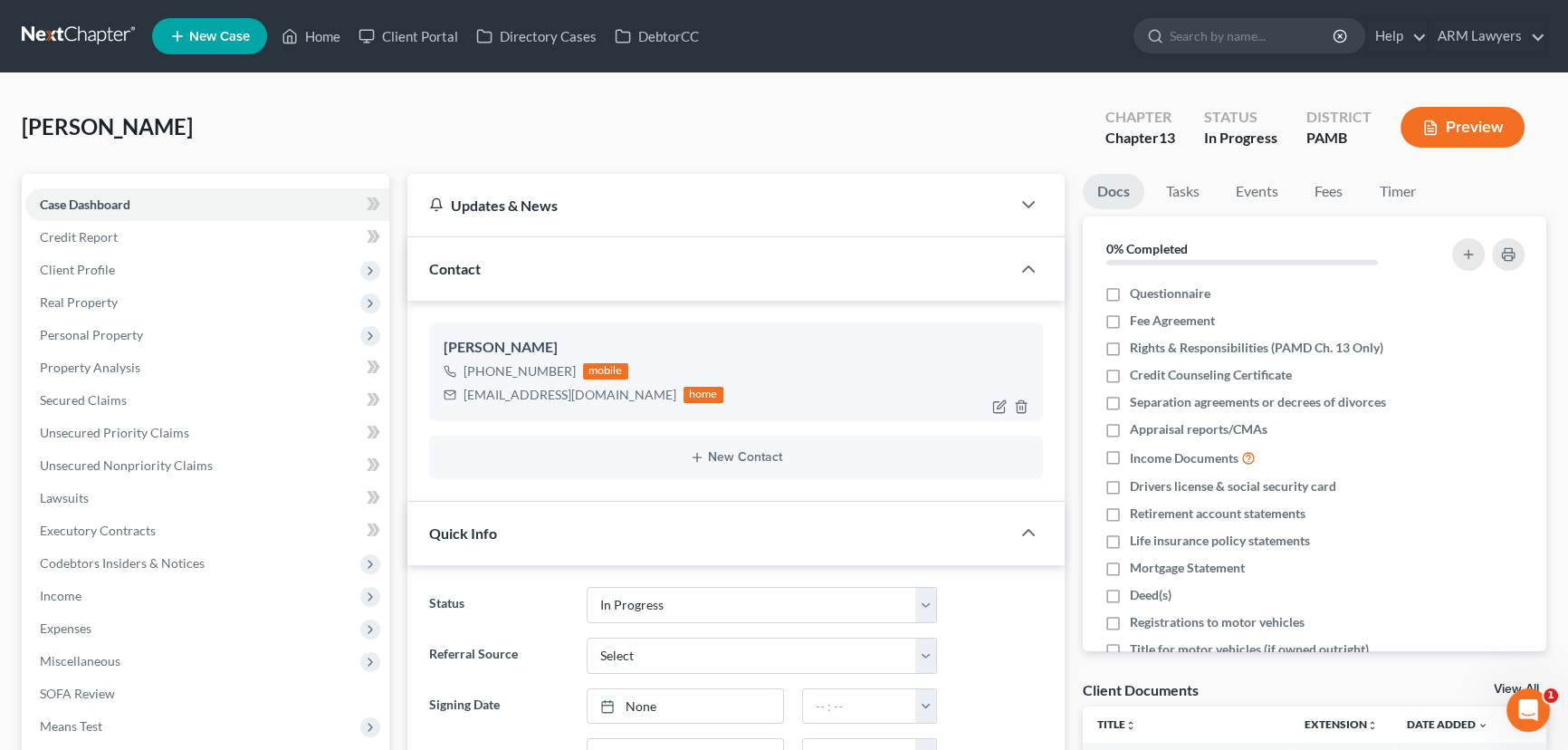
scroll to position [28, 0]
click at [150, 599] on span "Income" at bounding box center [207, 596] width 364 height 32
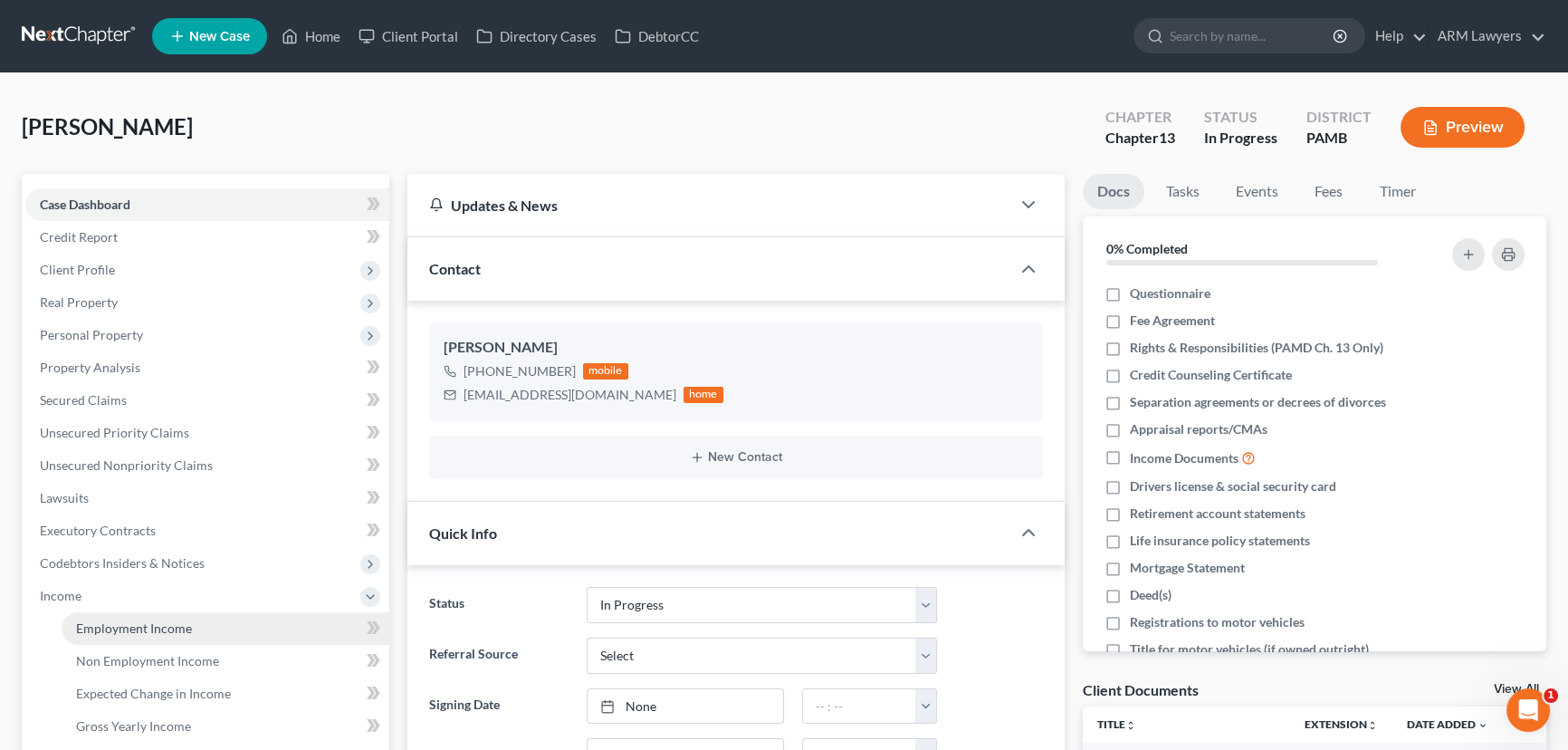
click at [226, 619] on link "Employment Income" at bounding box center [226, 628] width 328 height 32
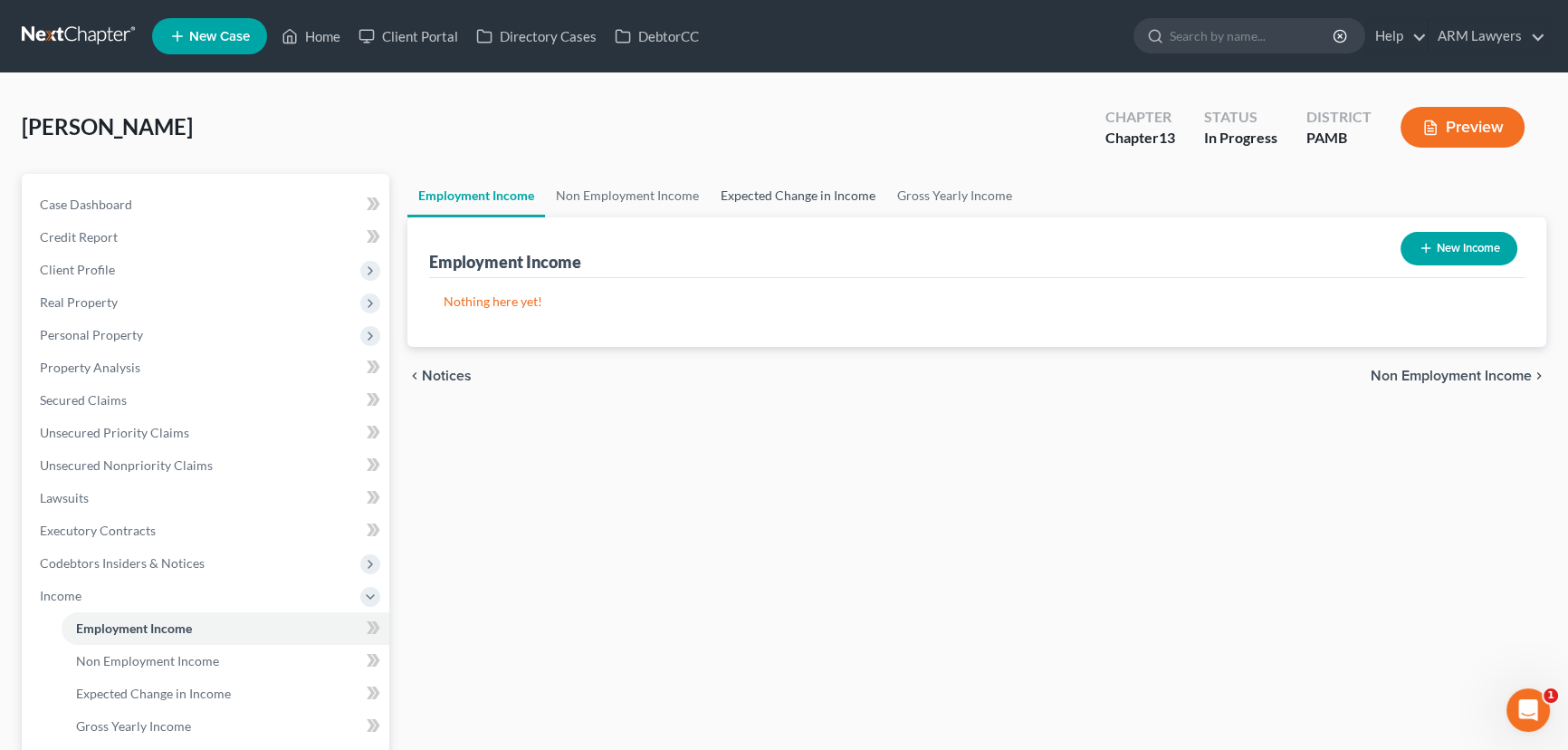
click at [787, 196] on link "Expected Change in Income" at bounding box center [798, 195] width 177 height 44
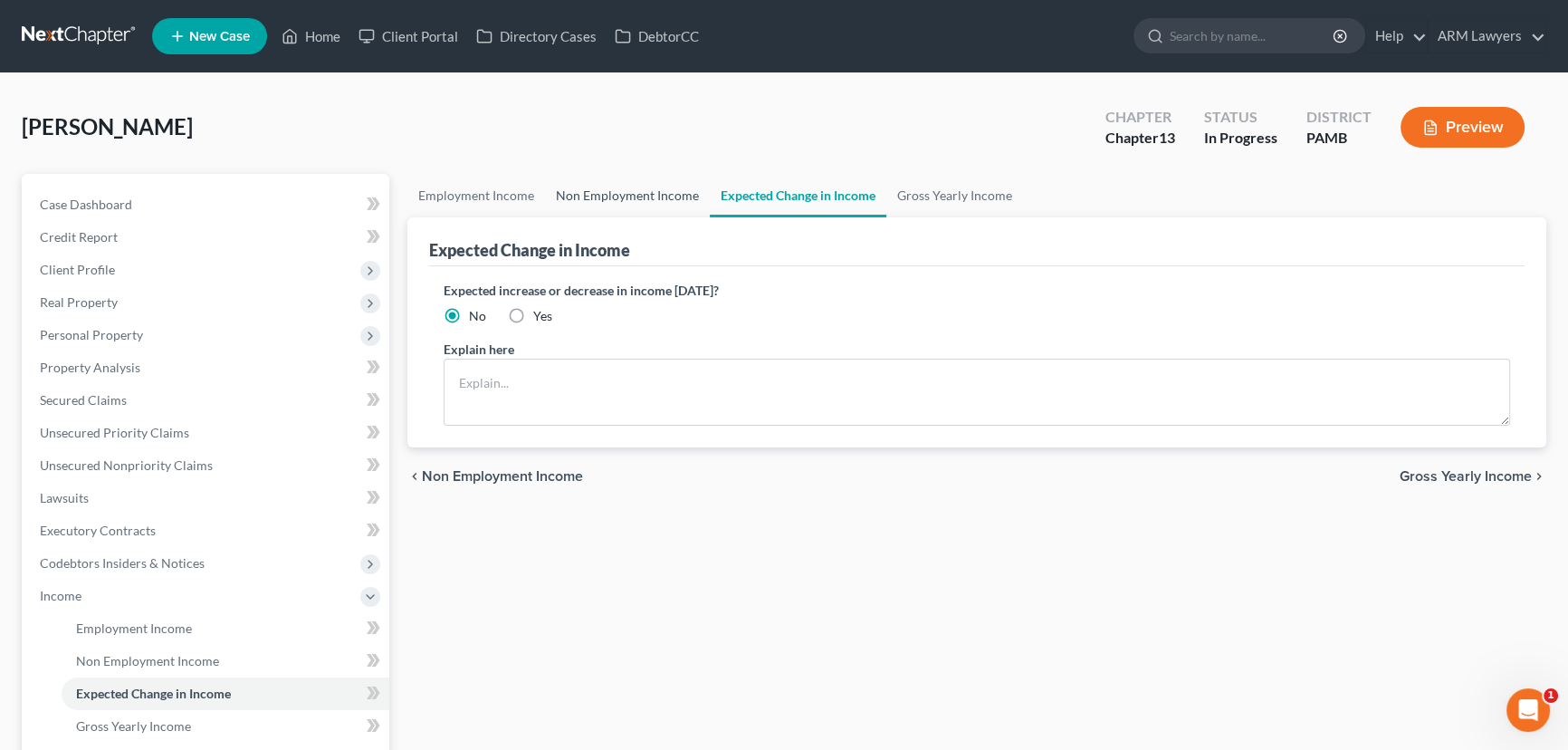
click at [650, 196] on link "Non Employment Income" at bounding box center [627, 195] width 165 height 44
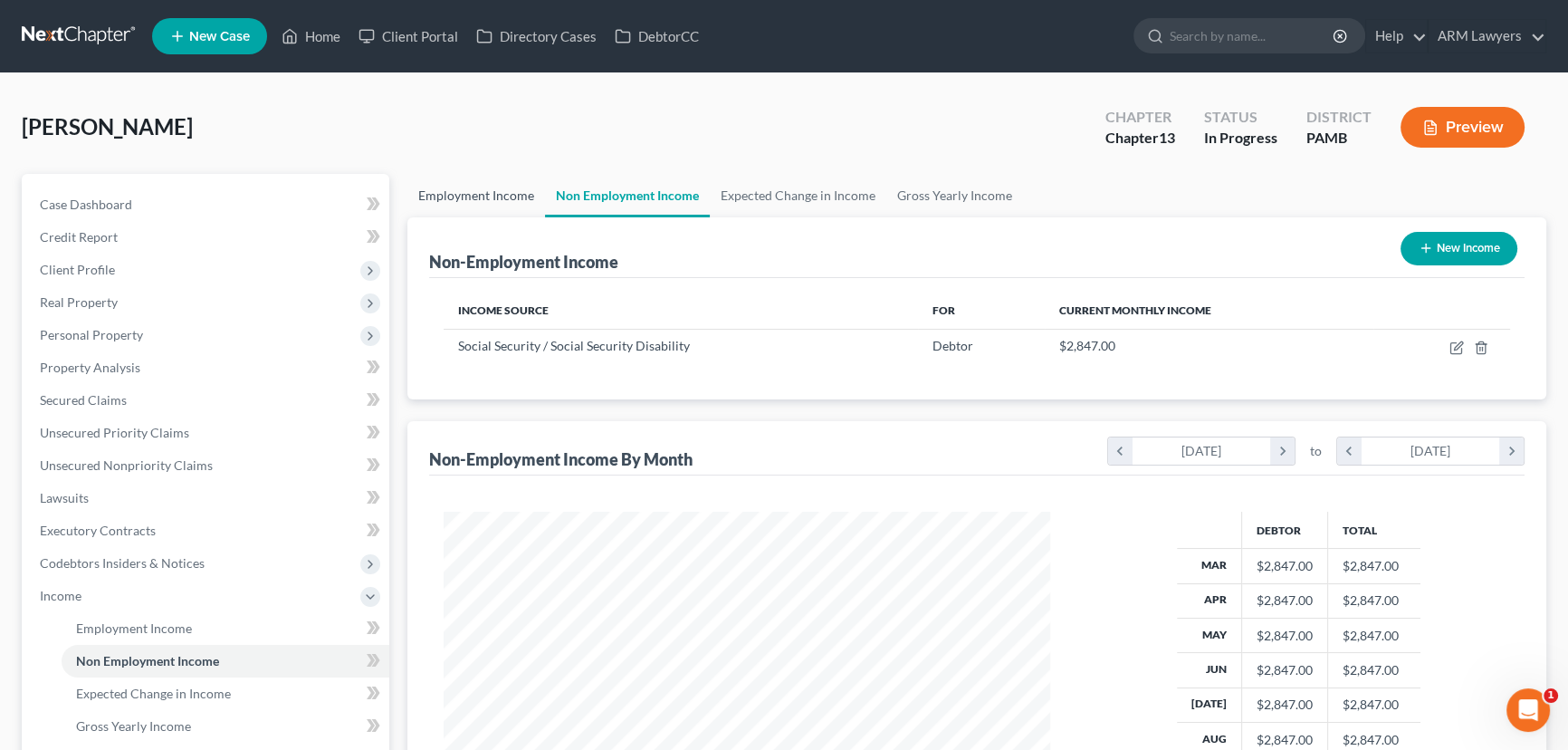
scroll to position [324, 642]
click at [487, 199] on link "Employment Income" at bounding box center [475, 195] width 138 height 44
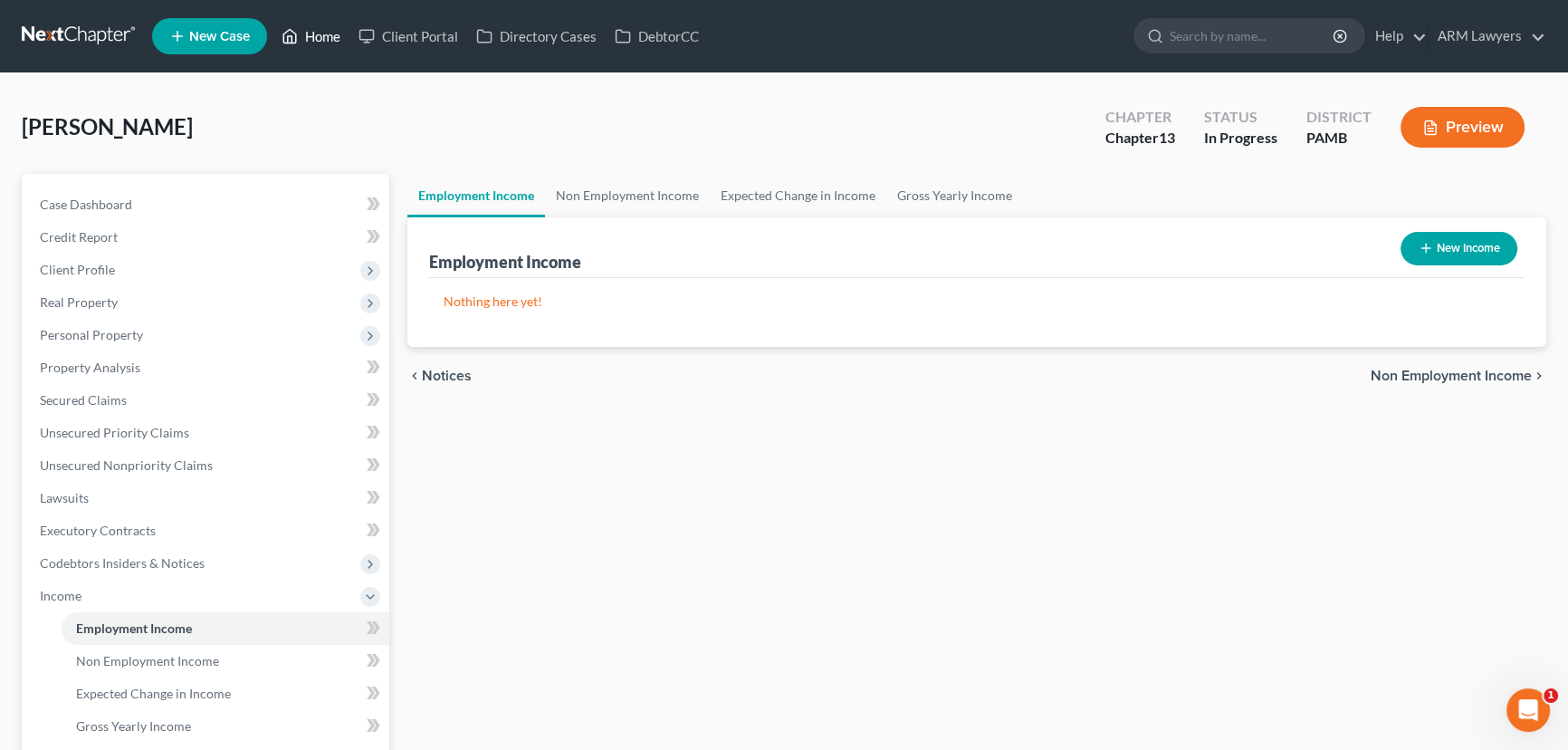
click at [317, 33] on link "Home" at bounding box center [310, 35] width 77 height 32
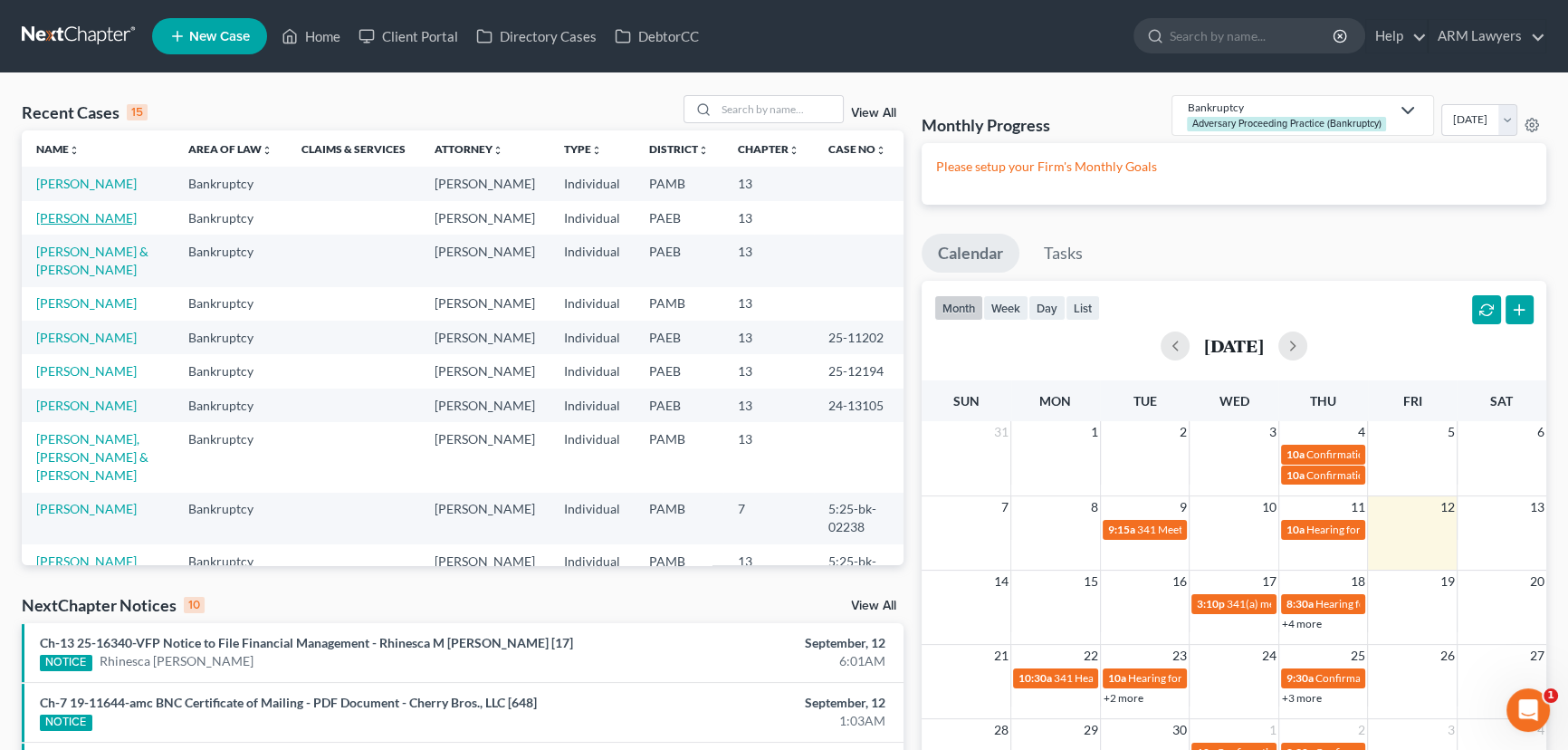
click at [125, 218] on link "[PERSON_NAME]" at bounding box center [86, 218] width 101 height 16
select select "9"
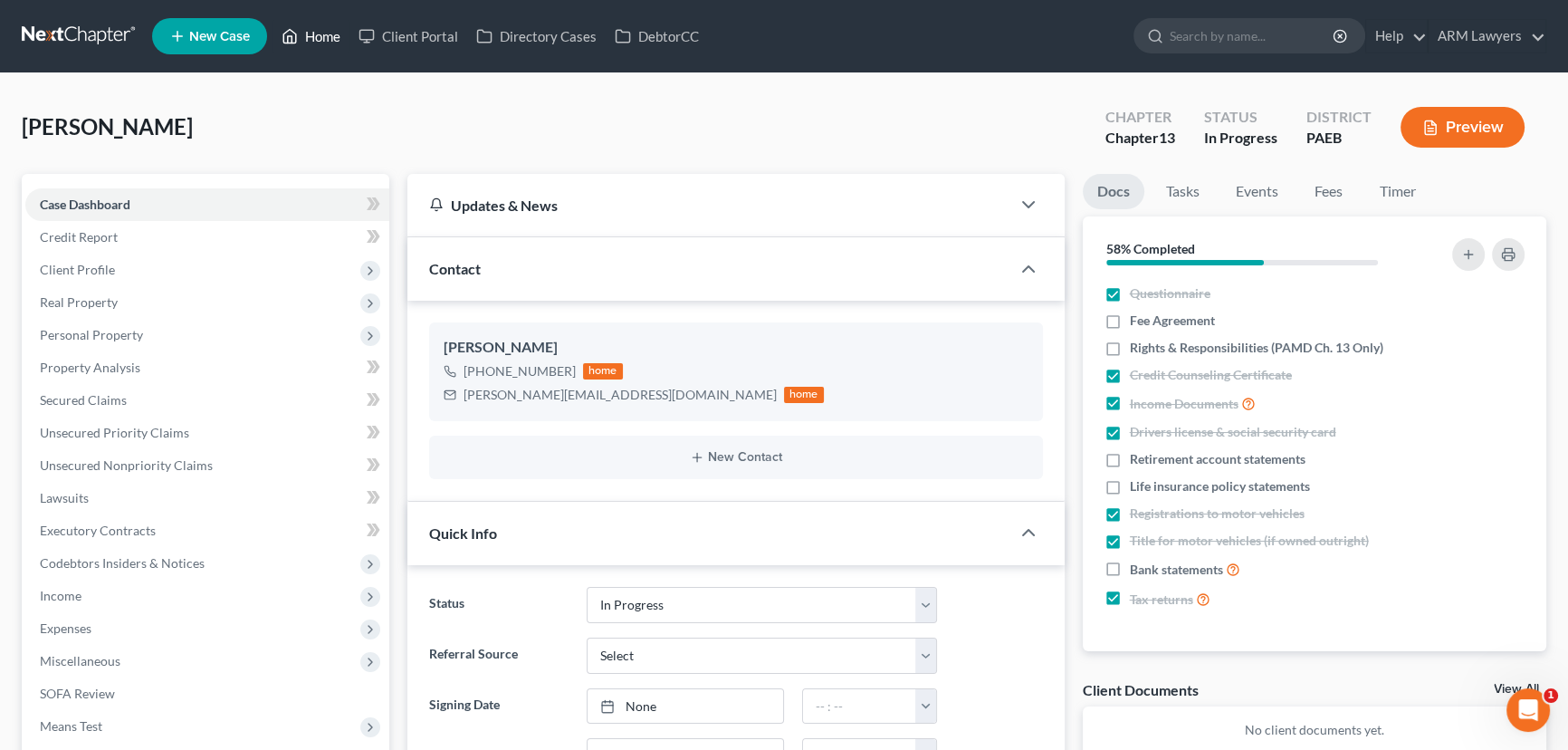
drag, startPoint x: 317, startPoint y: 33, endPoint x: 434, endPoint y: 171, distance: 180.9
click at [317, 33] on link "Home" at bounding box center [310, 35] width 77 height 32
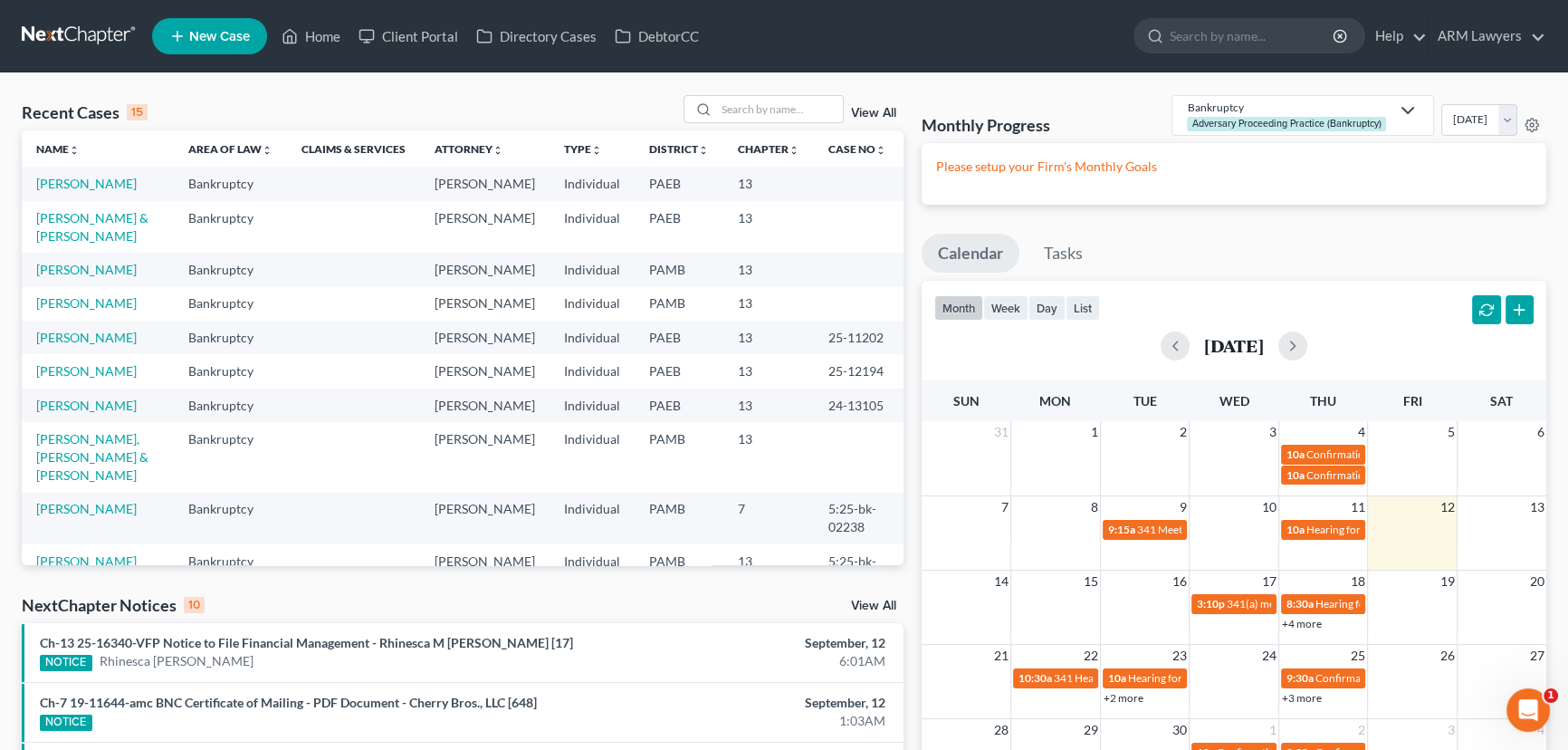
click at [865, 107] on link "View All" at bounding box center [874, 112] width 45 height 13
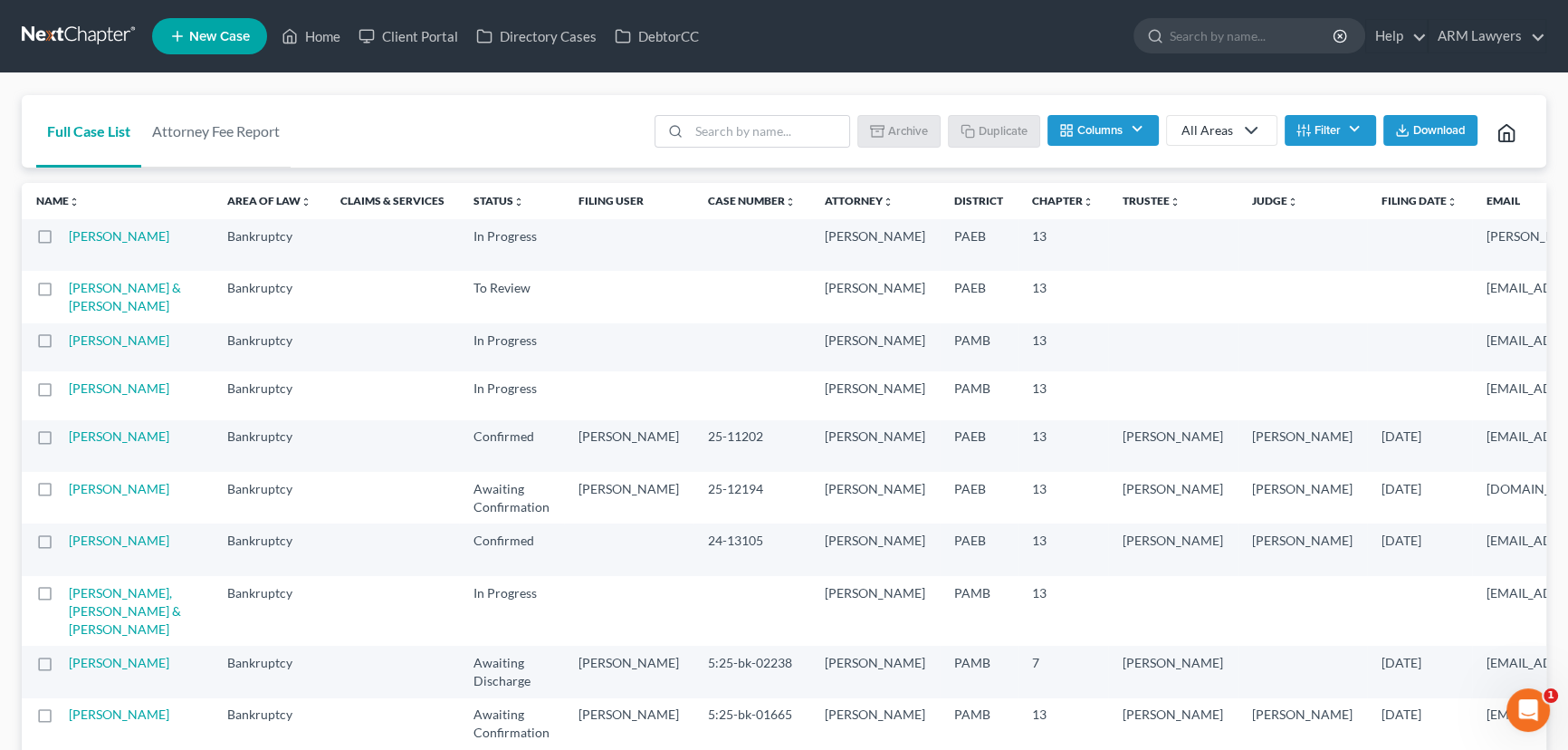
click at [1325, 129] on button "Filter" at bounding box center [1331, 131] width 92 height 31
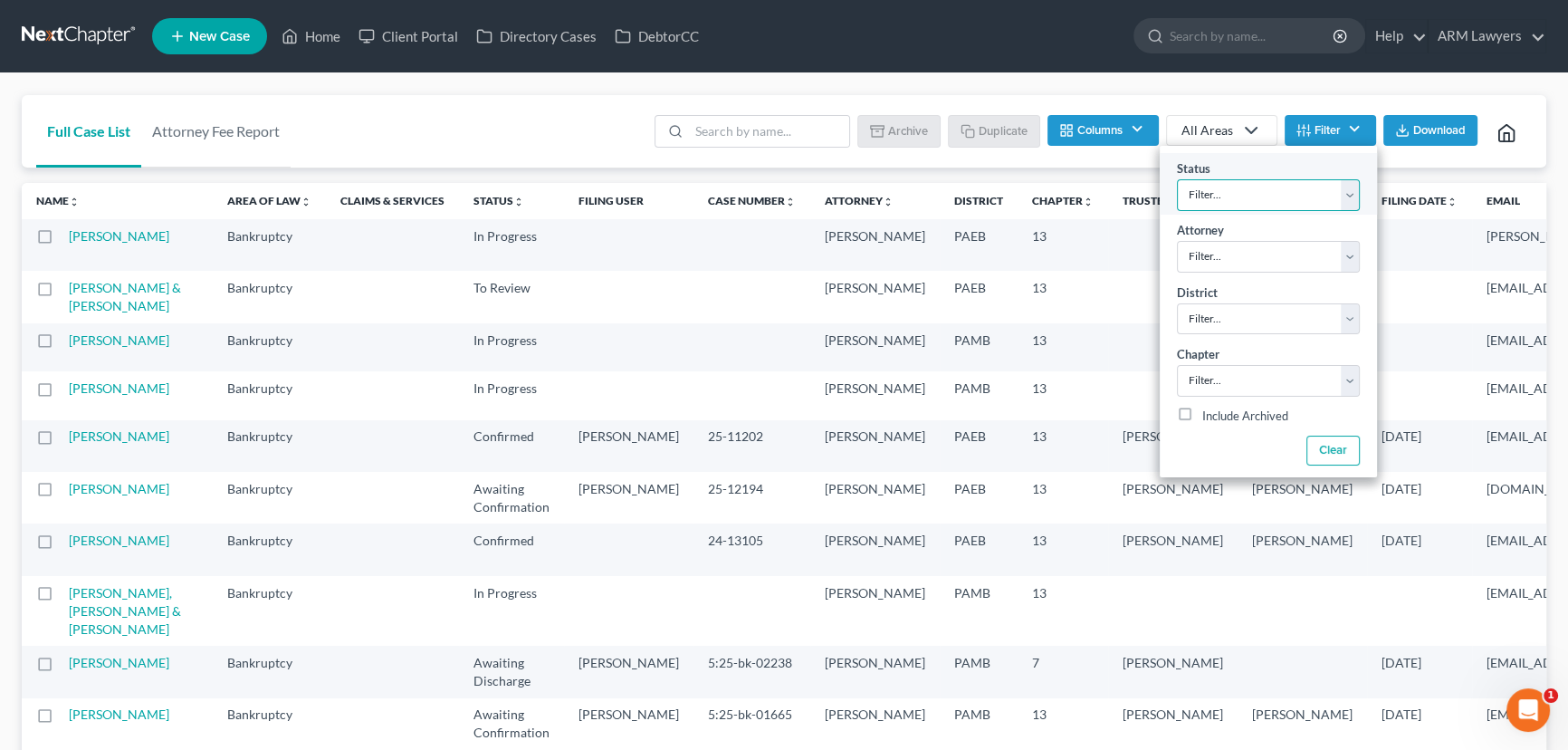
click at [1258, 188] on select "Filter... Answer Due Awaiting Confirmation Awaiting Discharge Confirmed Could N…" at bounding box center [1268, 195] width 183 height 31
click at [1177, 180] on select "Filter... Answer Due Awaiting Confirmation Awaiting Discharge Confirmed Could N…" at bounding box center [1268, 195] width 183 height 31
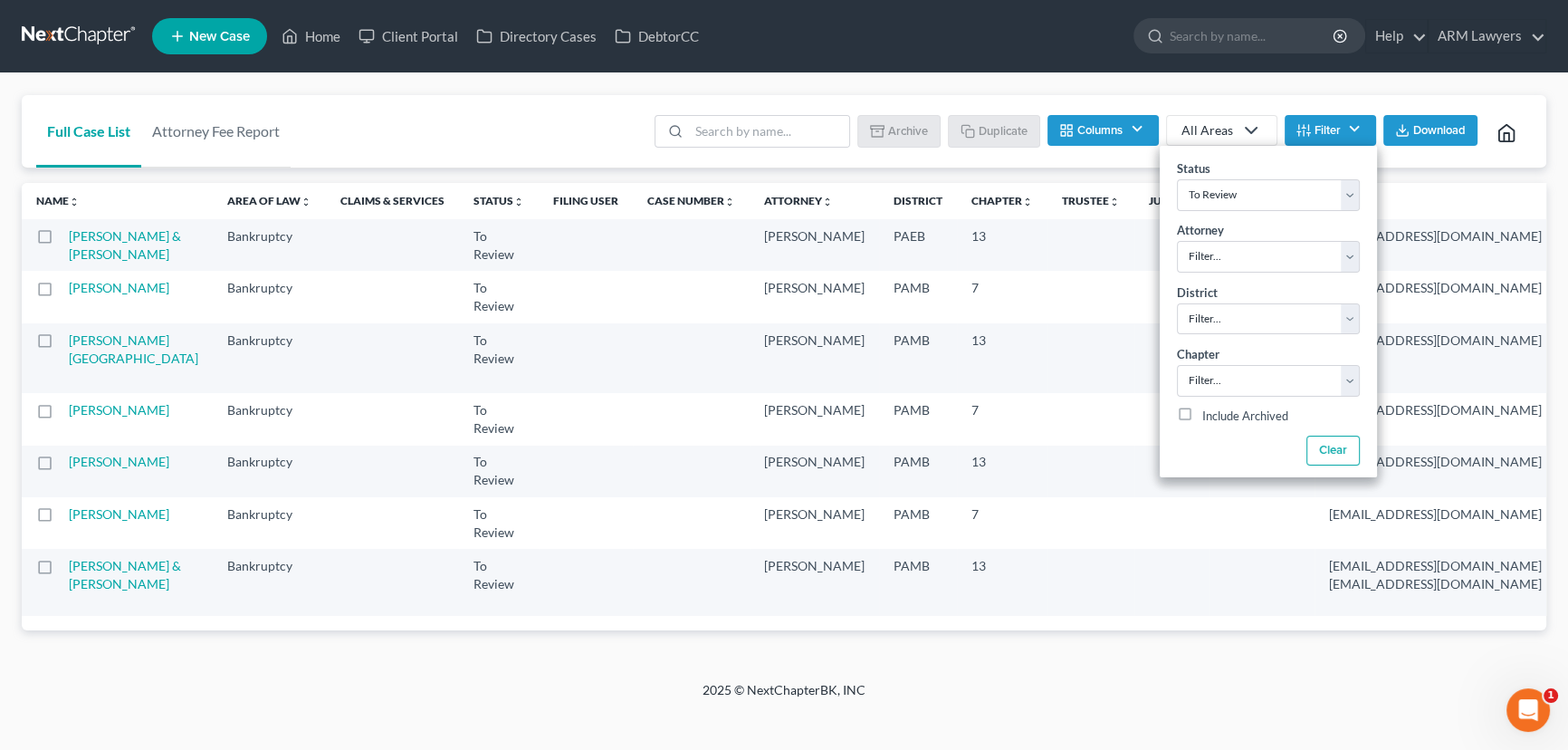
click at [1313, 133] on button "Filter" at bounding box center [1331, 131] width 92 height 31
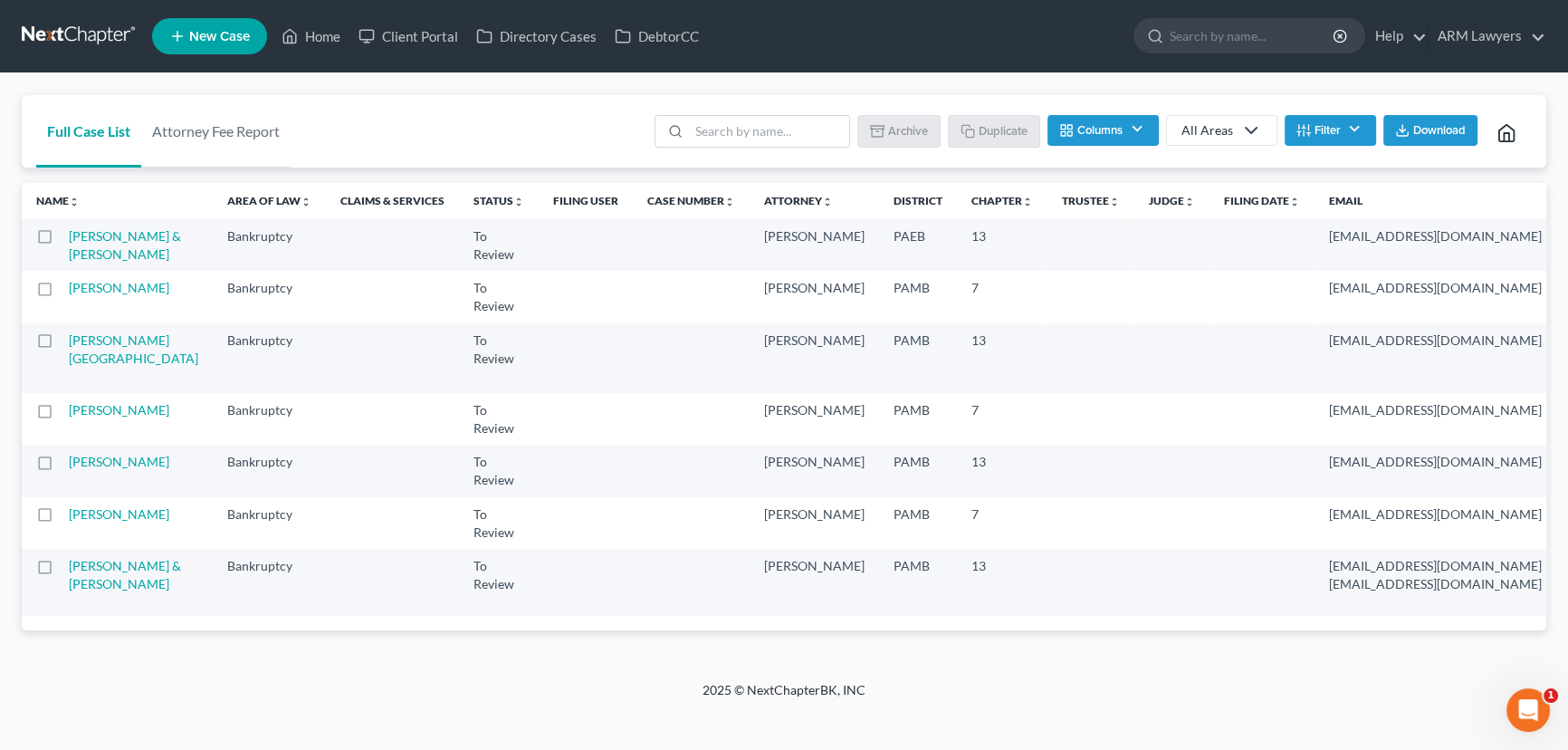
click at [1313, 127] on button "Filter" at bounding box center [1331, 131] width 92 height 31
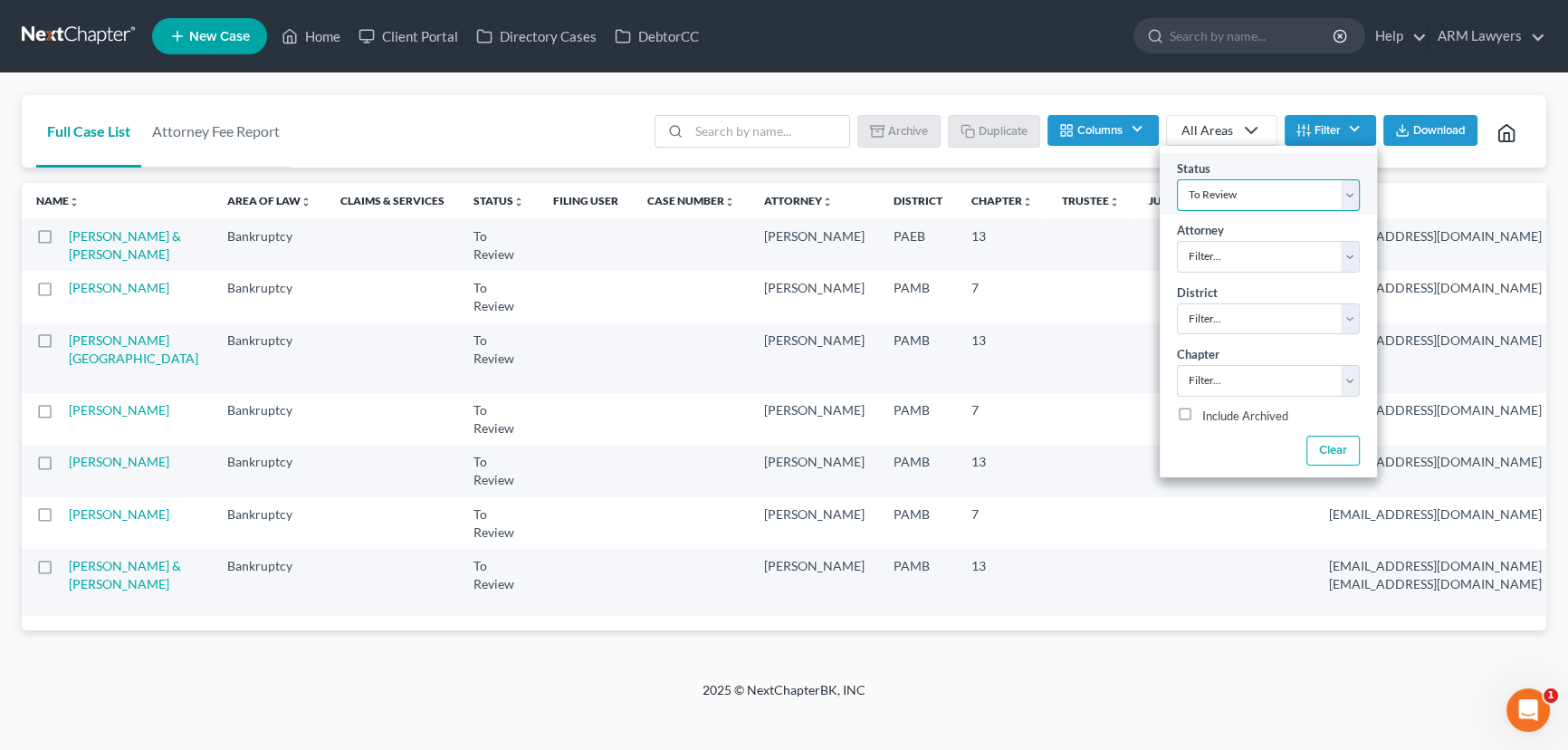
click at [1251, 193] on select "Filter... Answer Due Awaiting Confirmation Awaiting Discharge Confirmed Could N…" at bounding box center [1268, 195] width 183 height 31
click at [1177, 180] on select "Filter... Answer Due Awaiting Confirmation Awaiting Discharge Confirmed Could N…" at bounding box center [1268, 195] width 183 height 31
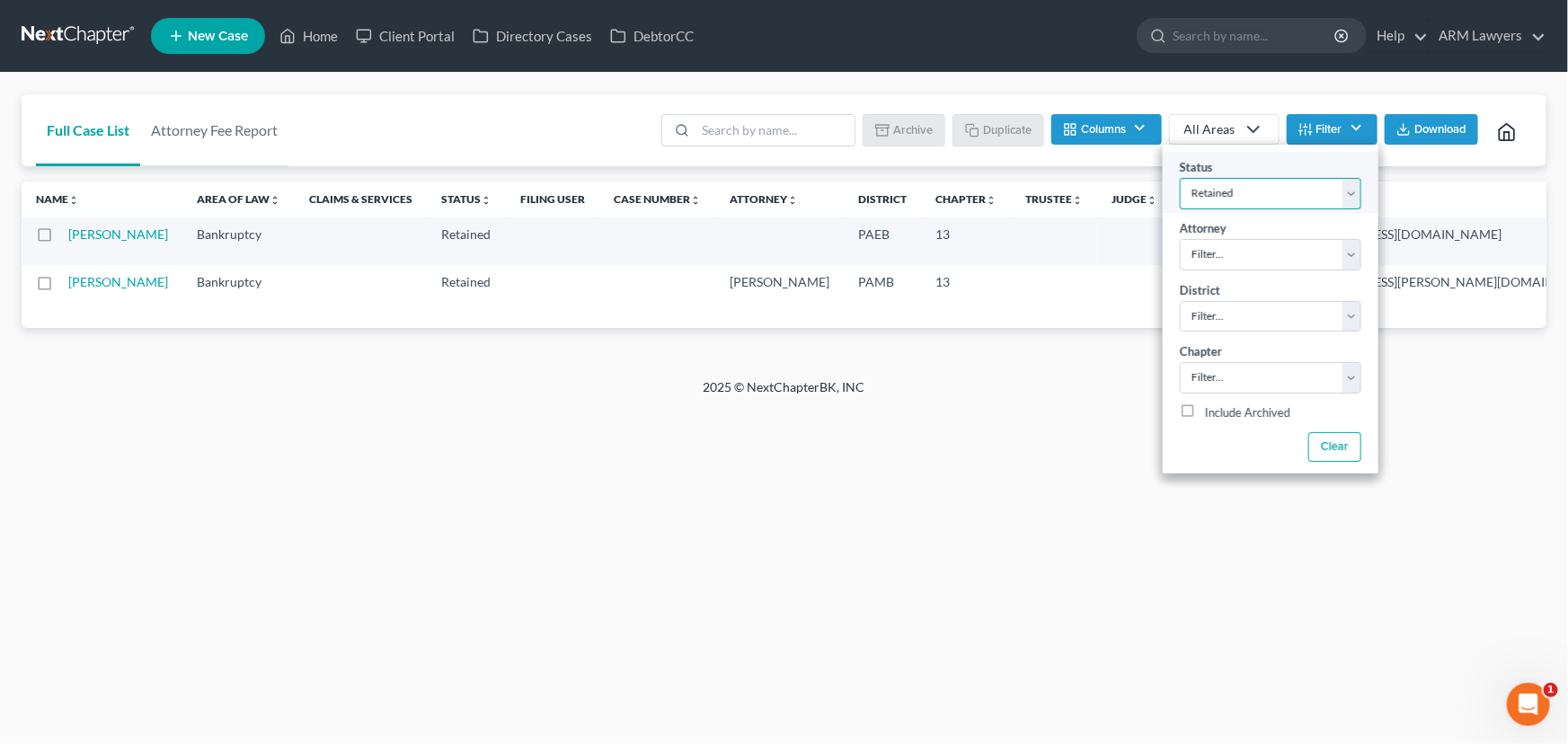
click at [1255, 194] on select "Filter... Answer Due Awaiting Confirmation Awaiting Discharge Confirmed Could N…" at bounding box center [1270, 194] width 181 height 31
click at [1180, 178] on select "Filter... Answer Due Awaiting Confirmation Awaiting Discharge Confirmed Could N…" at bounding box center [1270, 194] width 181 height 31
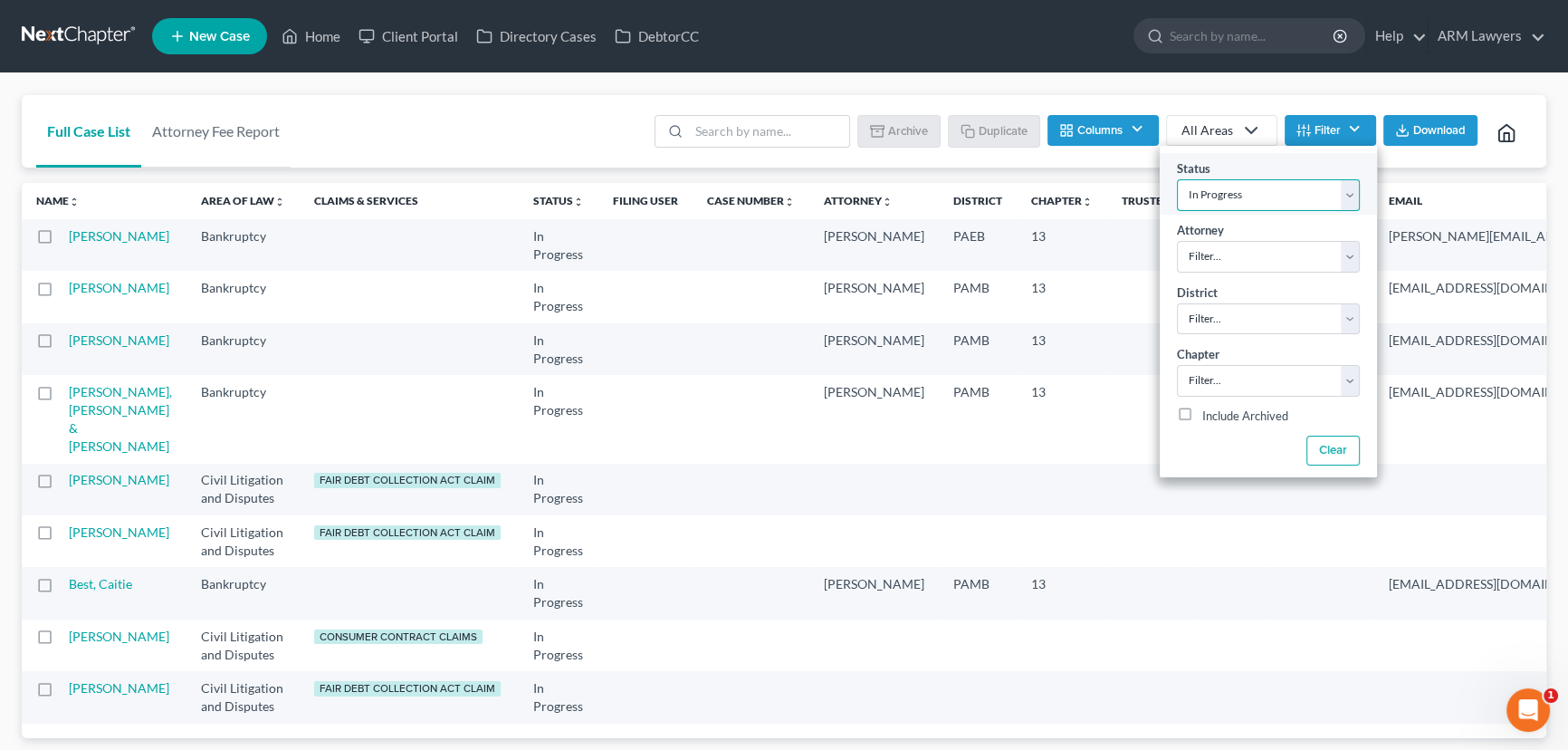
click at [1297, 193] on select "Filter... Answer Due Awaiting Confirmation Awaiting Discharge Confirmed Could N…" at bounding box center [1268, 195] width 183 height 31
select select "8"
click at [1177, 180] on select "Filter... Answer Due Awaiting Confirmation Awaiting Discharge Confirmed Could N…" at bounding box center [1268, 195] width 183 height 31
